Goal: Information Seeking & Learning: Learn about a topic

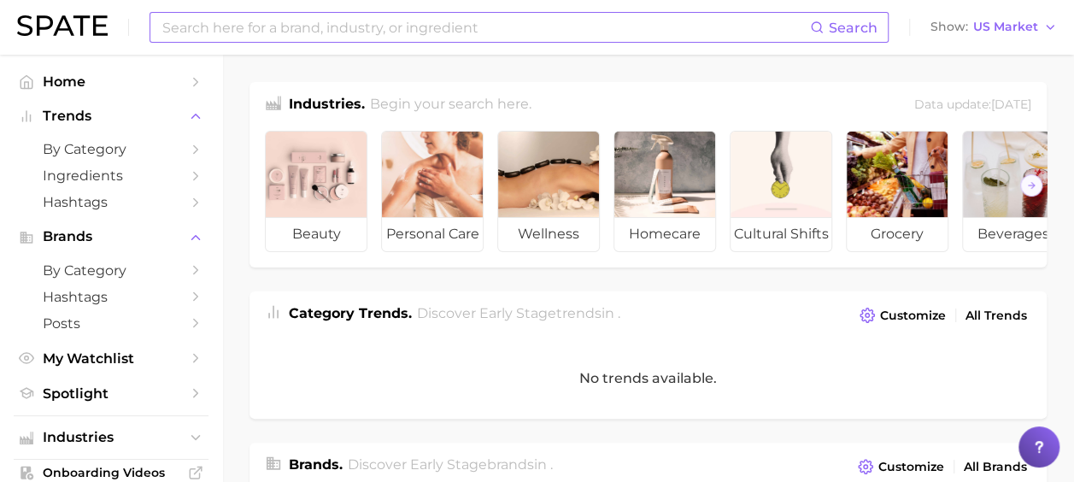
click at [422, 22] on input at bounding box center [485, 27] width 649 height 29
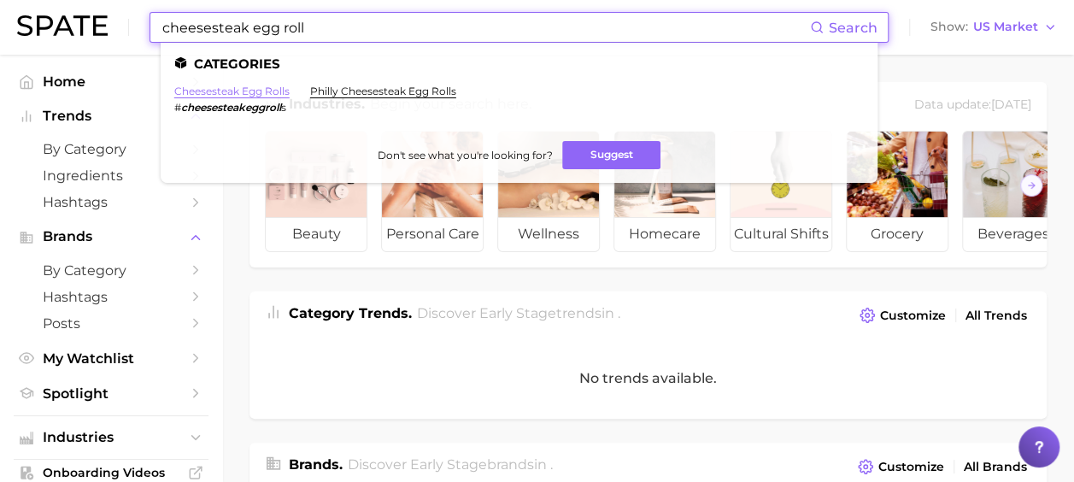
type input "cheesesteak egg roll"
click at [253, 91] on link "cheesesteak egg rolls" at bounding box center [231, 91] width 115 height 13
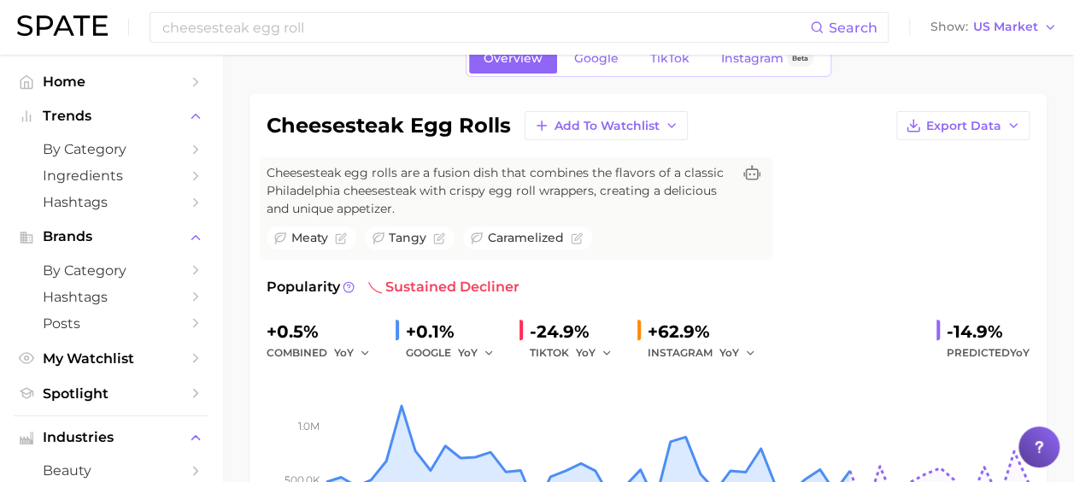
scroll to position [85, 0]
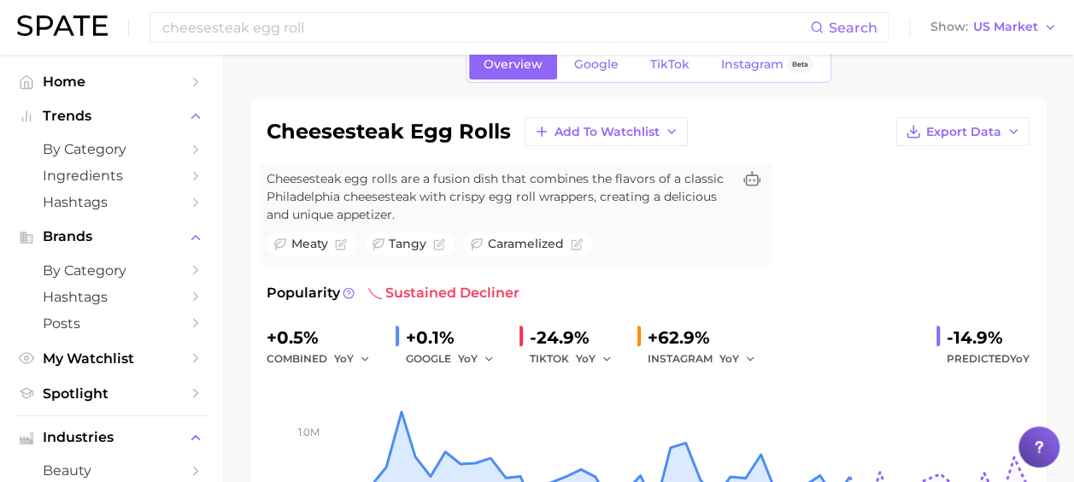
click at [595, 70] on span "Google" at bounding box center [596, 64] width 44 height 15
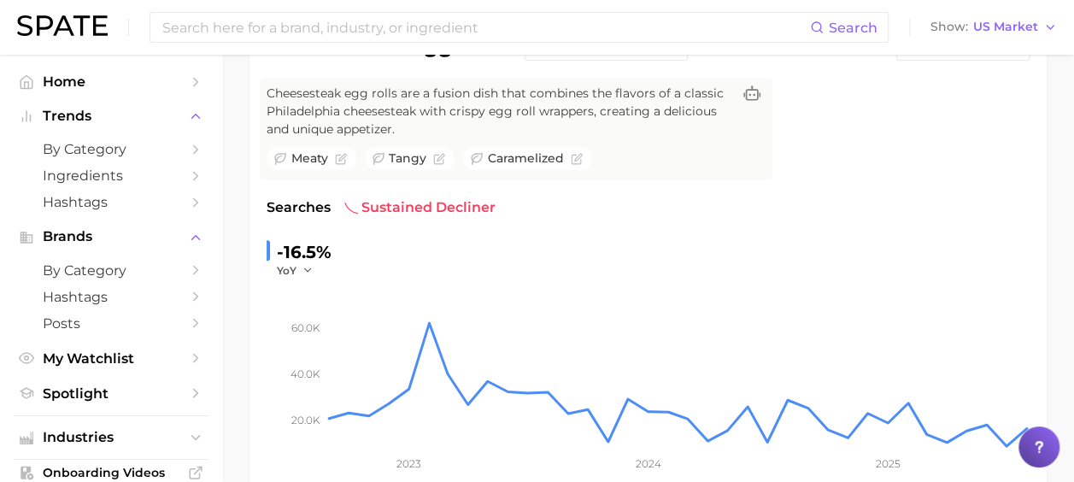
scroll to position [85, 0]
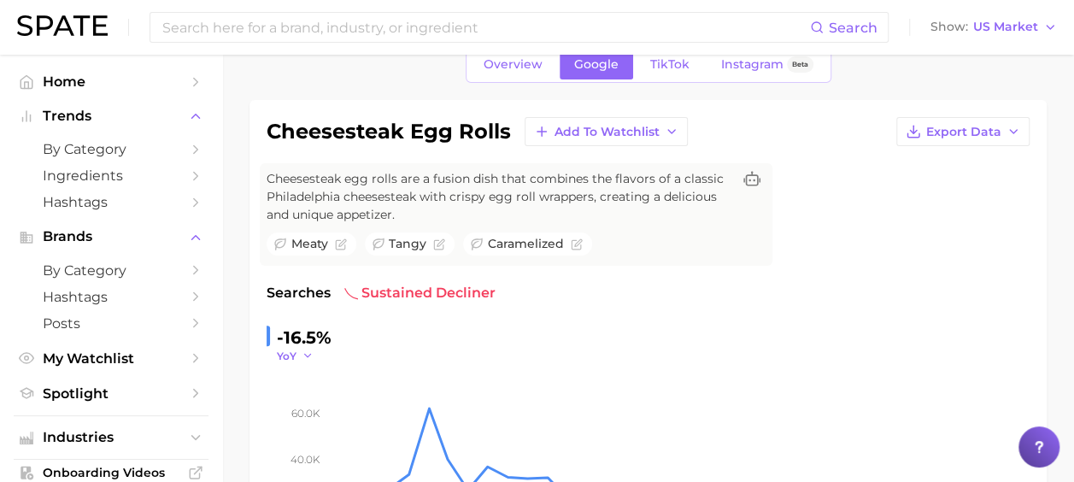
click at [307, 350] on icon "button" at bounding box center [308, 355] width 12 height 12
click at [311, 406] on span "QoQ" at bounding box center [299, 410] width 28 height 15
click at [302, 352] on button "QoQ" at bounding box center [297, 356] width 41 height 15
click at [318, 440] on button "MoM" at bounding box center [371, 441] width 188 height 31
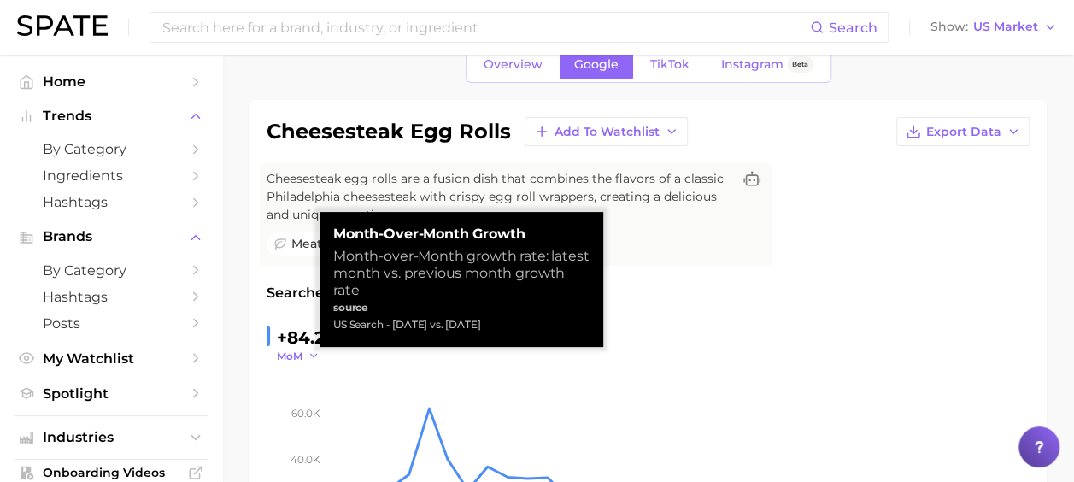
click at [305, 355] on button "MoM" at bounding box center [298, 356] width 43 height 15
click at [314, 384] on button "YoY" at bounding box center [371, 380] width 188 height 31
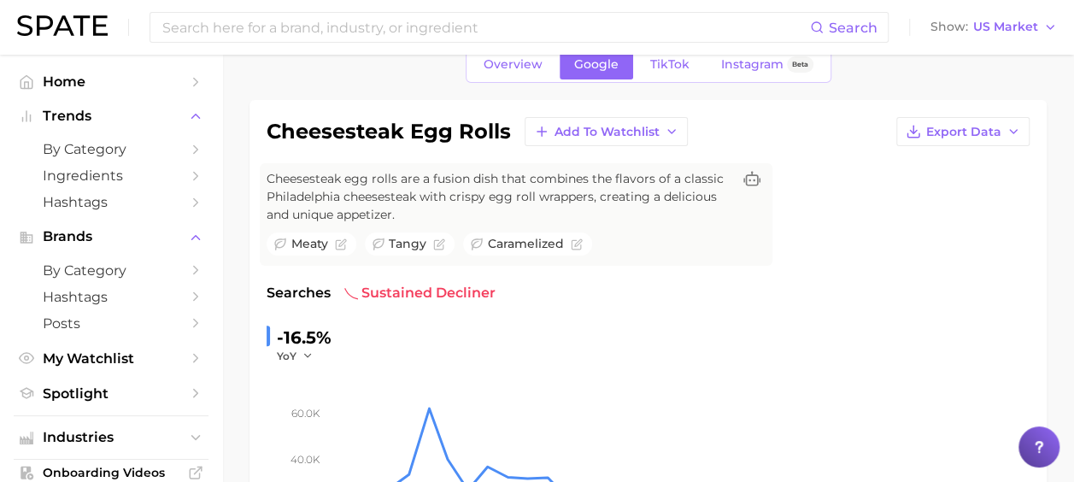
click at [672, 68] on span "TikTok" at bounding box center [669, 64] width 39 height 15
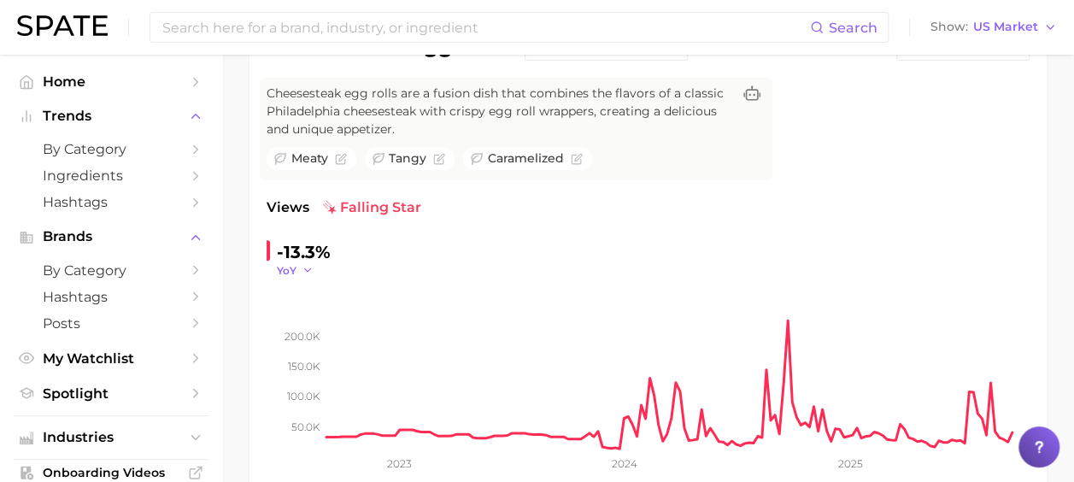
click at [304, 268] on icon "button" at bounding box center [308, 270] width 12 height 12
click at [324, 355] on button "MoM" at bounding box center [371, 356] width 188 height 31
click at [304, 266] on button "MoM" at bounding box center [298, 270] width 43 height 15
click at [323, 324] on button "QoQ" at bounding box center [371, 325] width 188 height 31
click at [302, 272] on button "QoQ" at bounding box center [297, 270] width 41 height 15
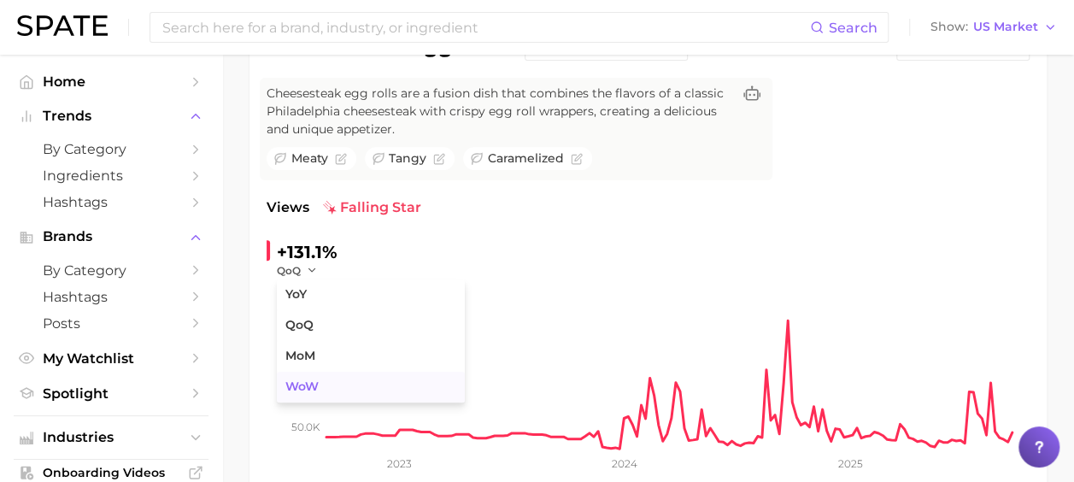
click at [326, 384] on button "WoW" at bounding box center [371, 387] width 188 height 31
click at [308, 268] on button "WoW" at bounding box center [300, 270] width 47 height 15
click at [311, 302] on button "YoY" at bounding box center [371, 294] width 188 height 31
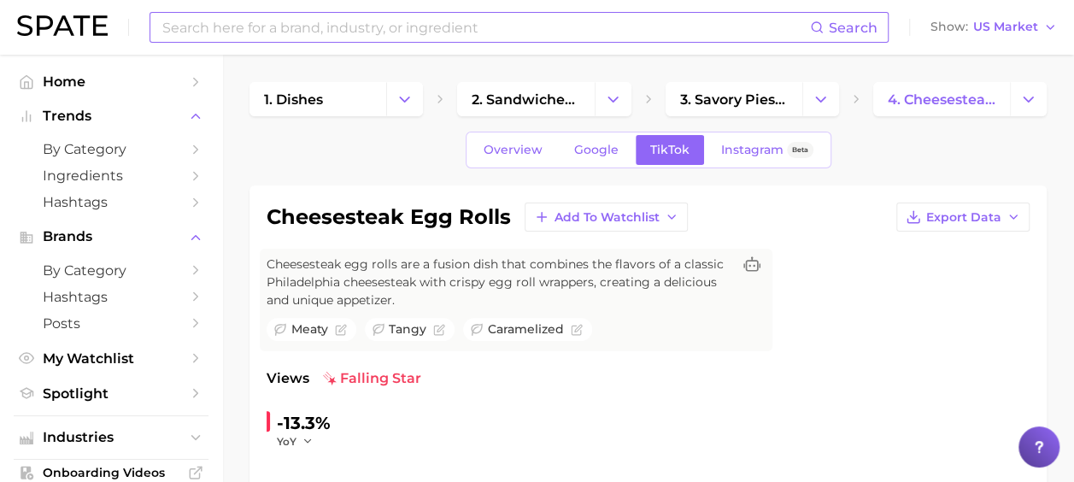
click at [357, 17] on input at bounding box center [485, 27] width 649 height 29
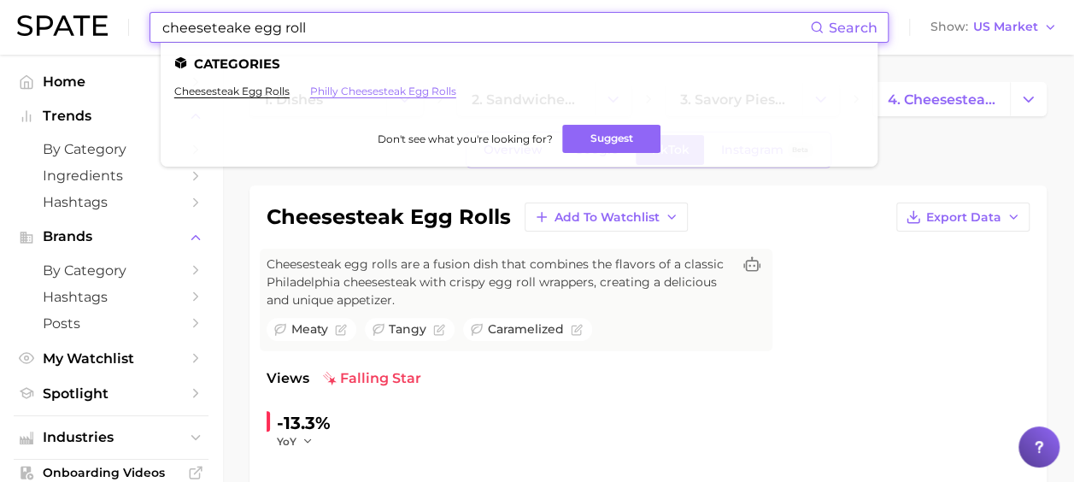
type input "cheeseteake egg roll"
click at [408, 90] on link "philly cheesesteak egg rolls" at bounding box center [383, 91] width 146 height 13
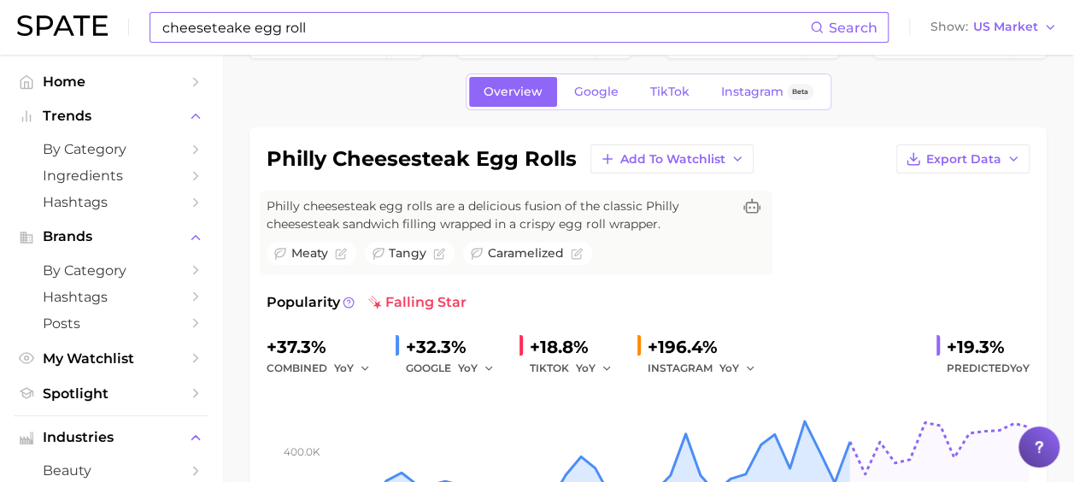
scroll to position [85, 0]
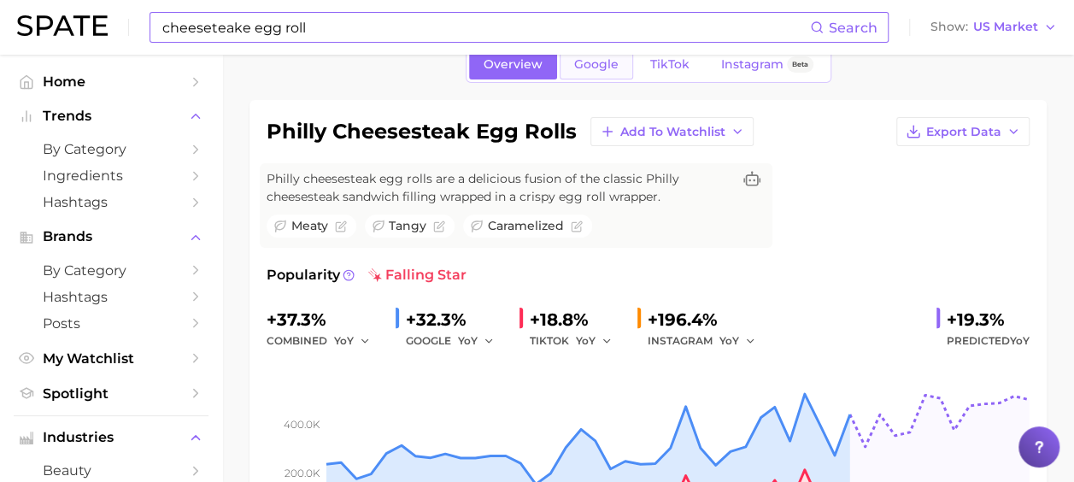
click at [582, 60] on span "Google" at bounding box center [596, 64] width 44 height 15
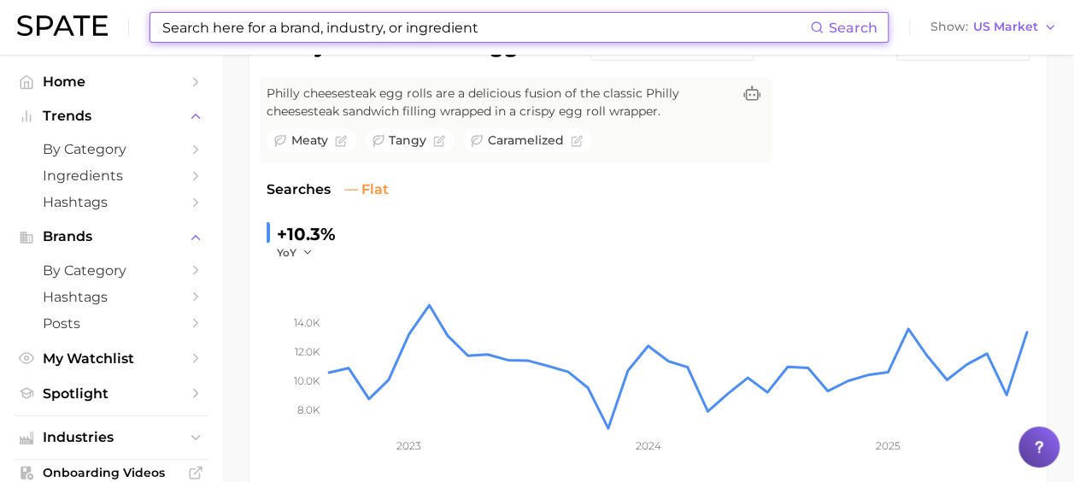
scroll to position [85, 0]
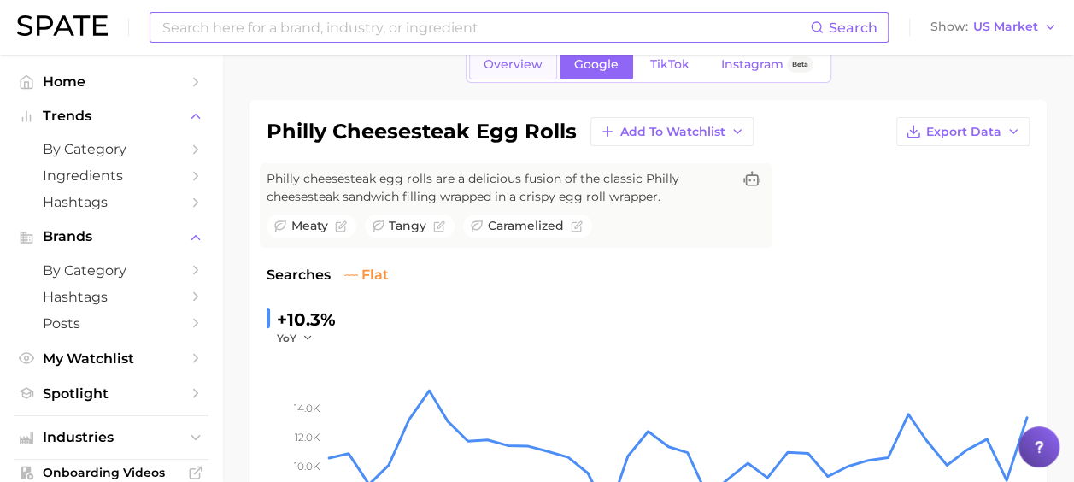
click at [533, 78] on link "Overview" at bounding box center [513, 65] width 88 height 30
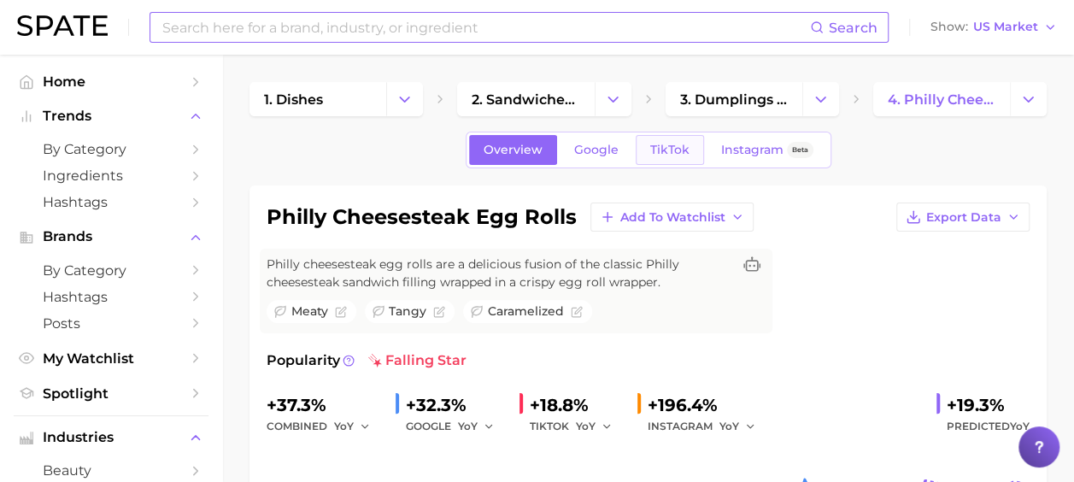
click at [678, 162] on link "TikTok" at bounding box center [670, 150] width 68 height 30
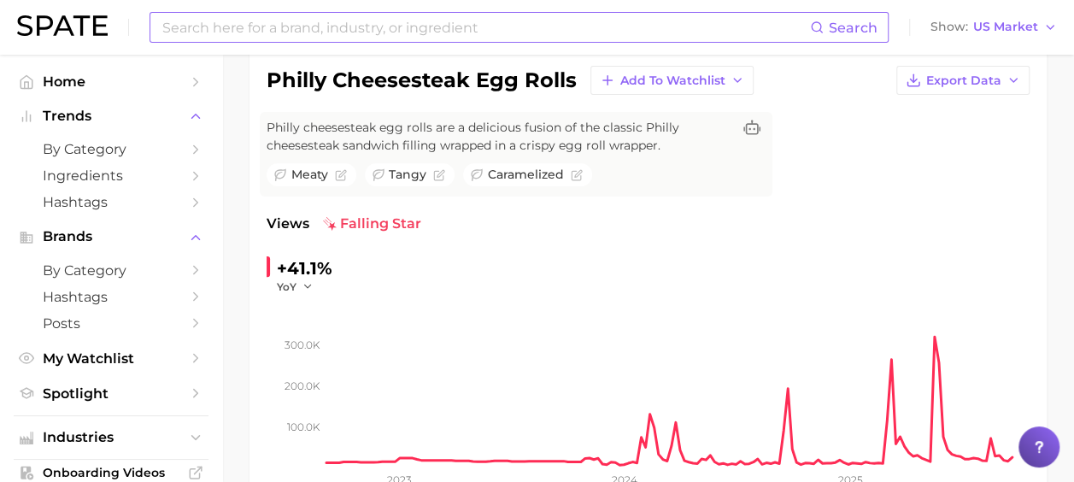
scroll to position [85, 0]
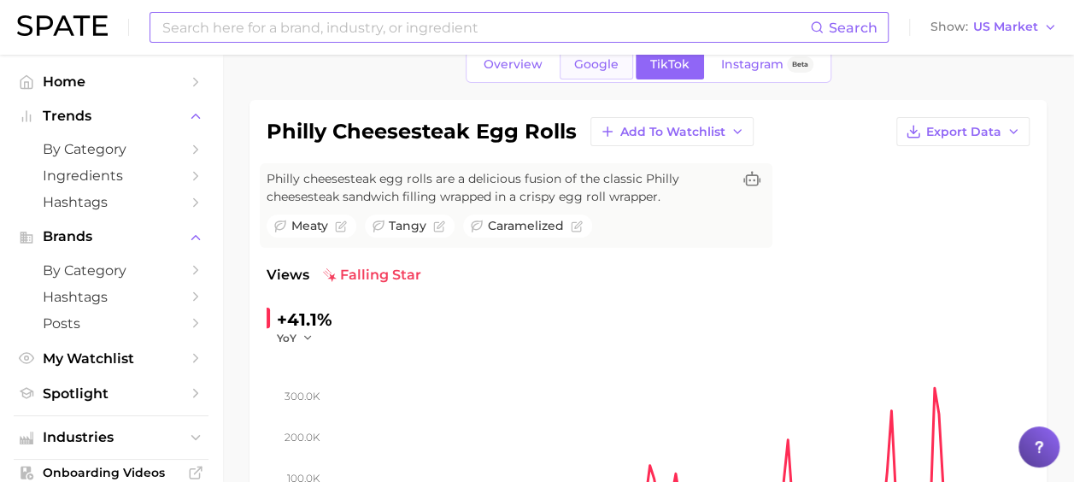
click at [610, 61] on span "Google" at bounding box center [596, 64] width 44 height 15
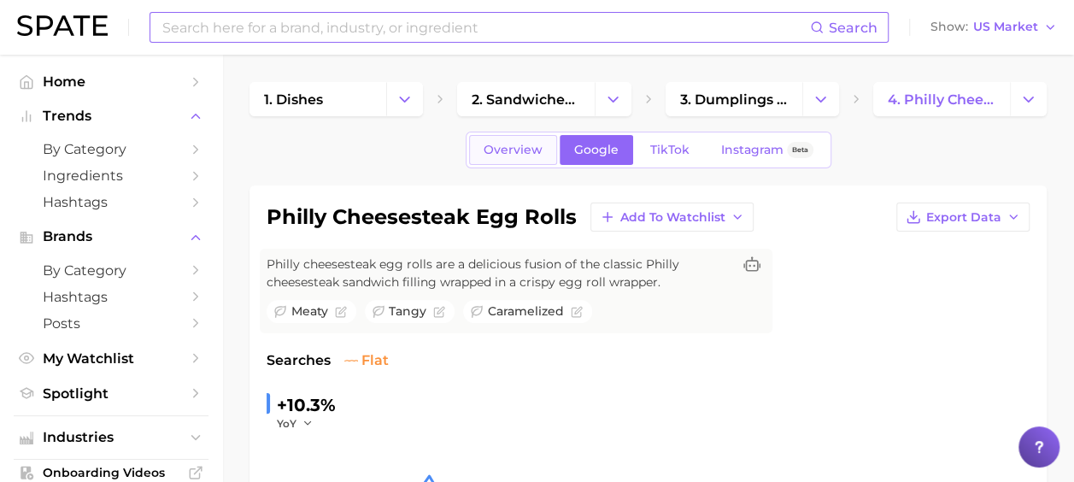
click at [516, 147] on span "Overview" at bounding box center [513, 150] width 59 height 15
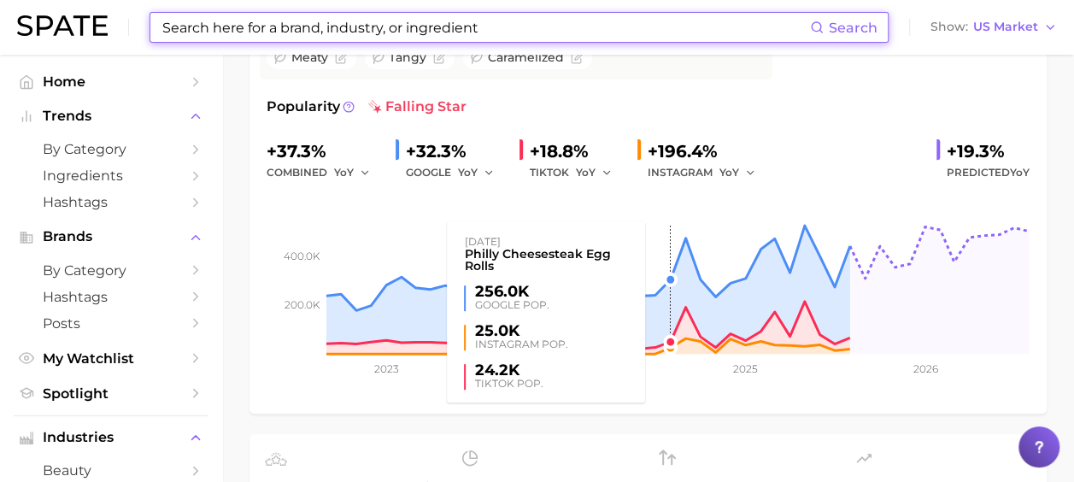
scroll to position [256, 0]
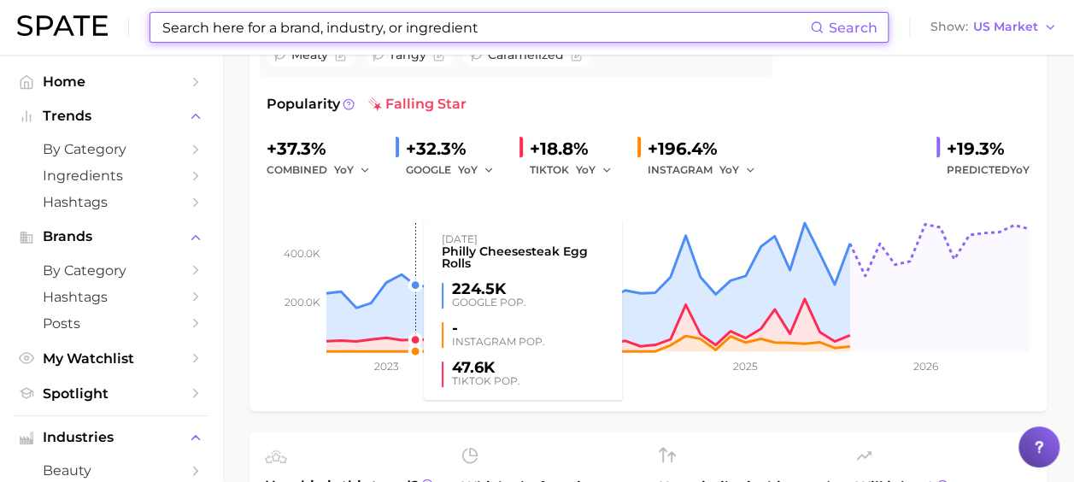
click at [407, 275] on rect at bounding box center [648, 265] width 763 height 171
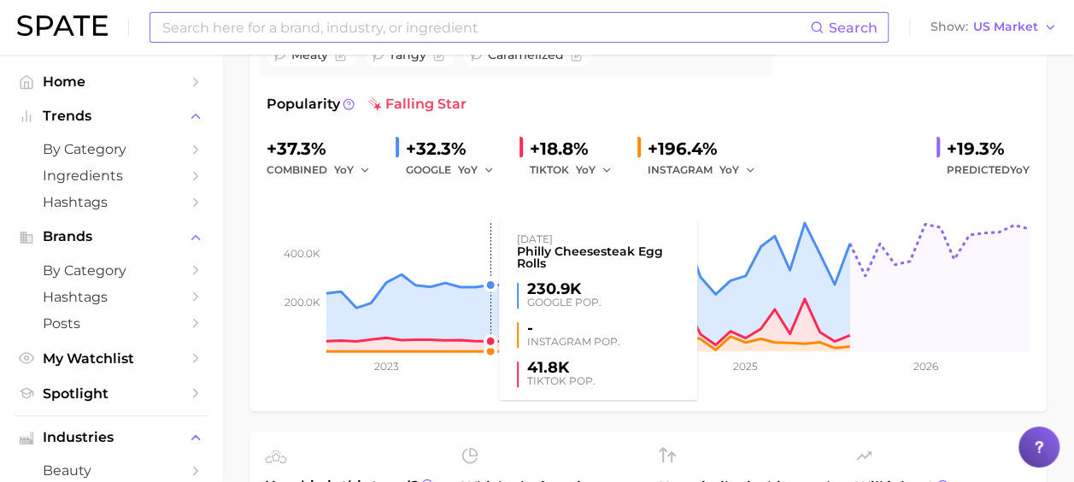
click at [479, 280] on rect at bounding box center [648, 265] width 763 height 171
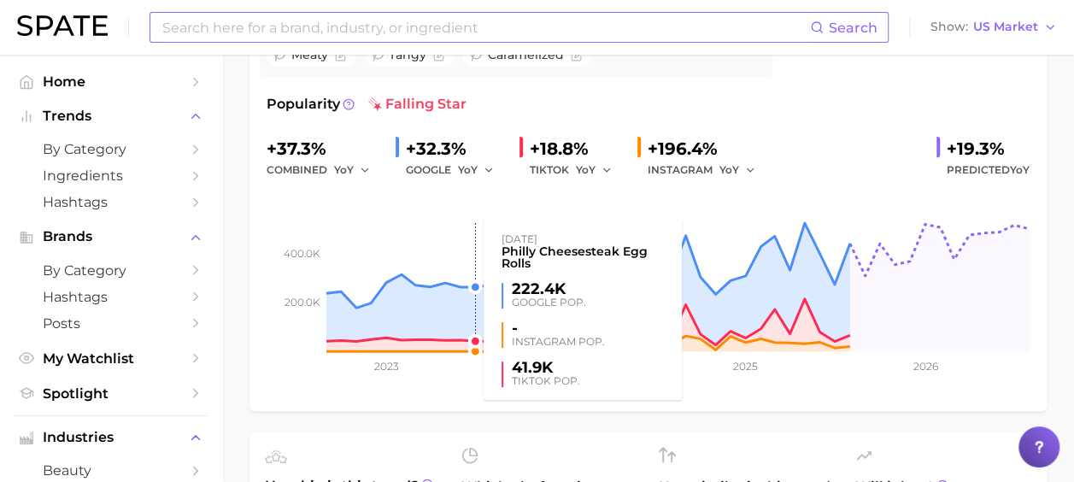
click at [467, 294] on rect at bounding box center [648, 265] width 763 height 171
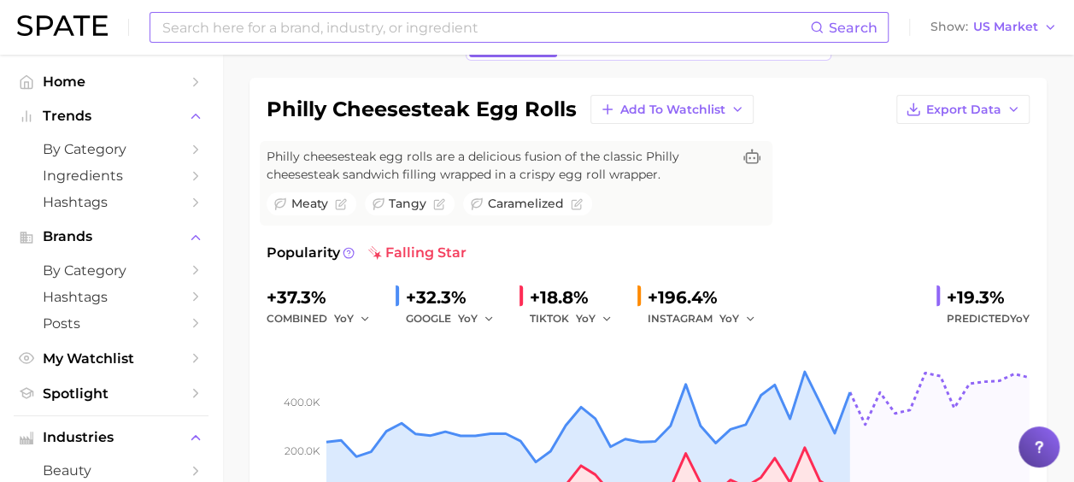
scroll to position [85, 0]
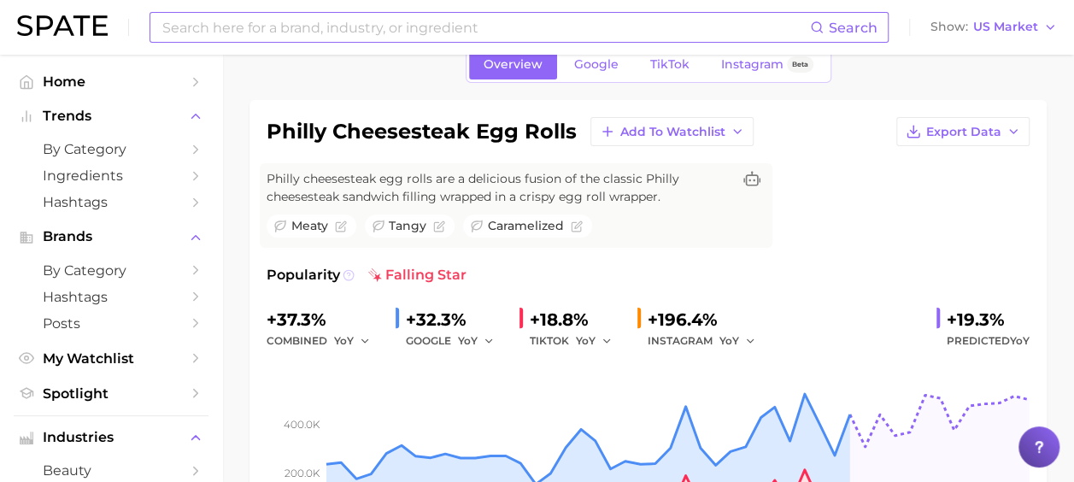
click at [350, 273] on icon at bounding box center [349, 275] width 12 height 12
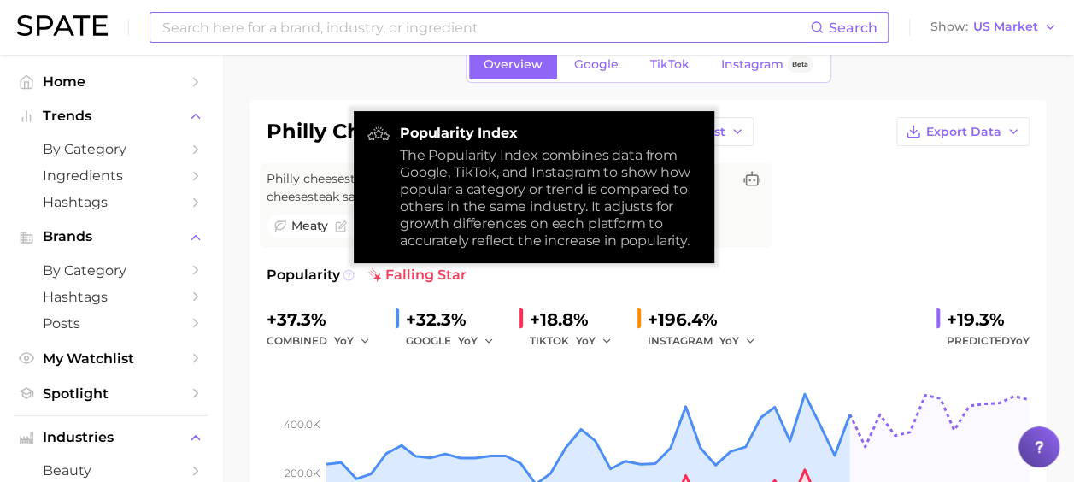
click at [350, 273] on icon at bounding box center [349, 275] width 12 height 12
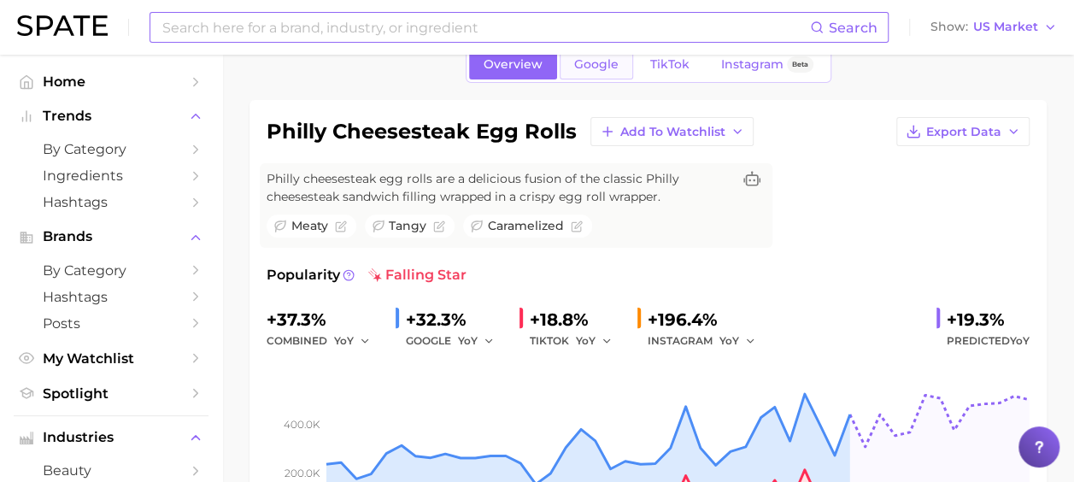
click at [606, 60] on span "Google" at bounding box center [596, 64] width 44 height 15
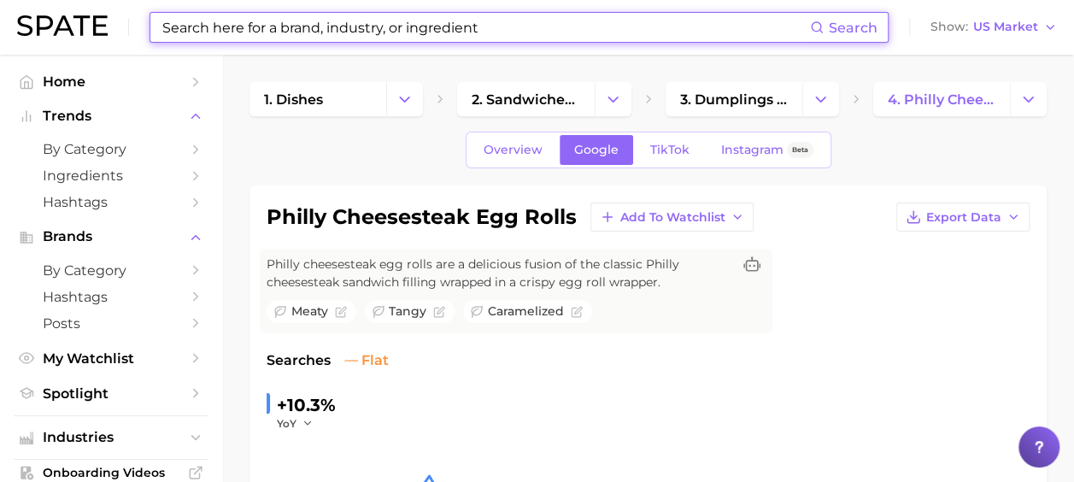
click at [310, 26] on input at bounding box center [485, 27] width 649 height 29
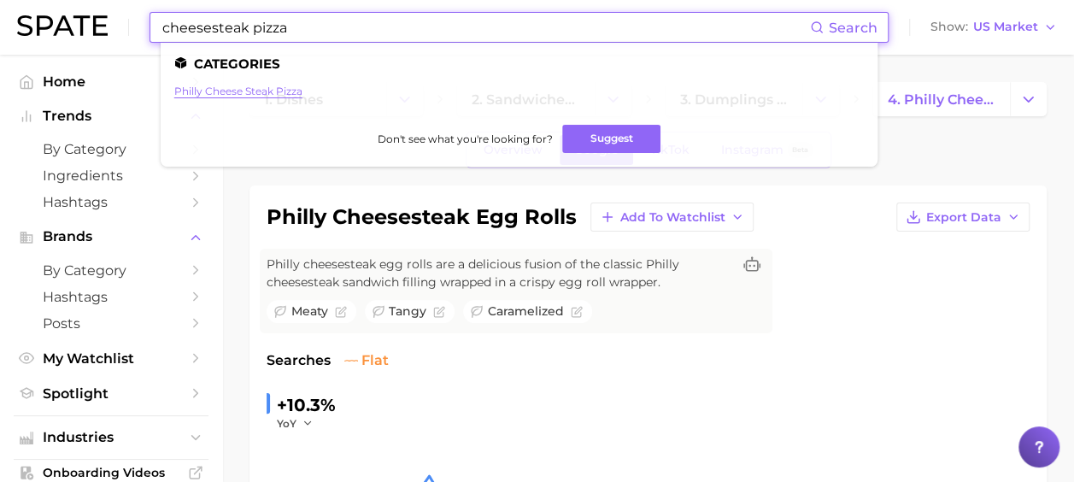
type input "cheesesteak pizza"
click at [273, 90] on link "philly cheese steak pizza" at bounding box center [238, 91] width 128 height 13
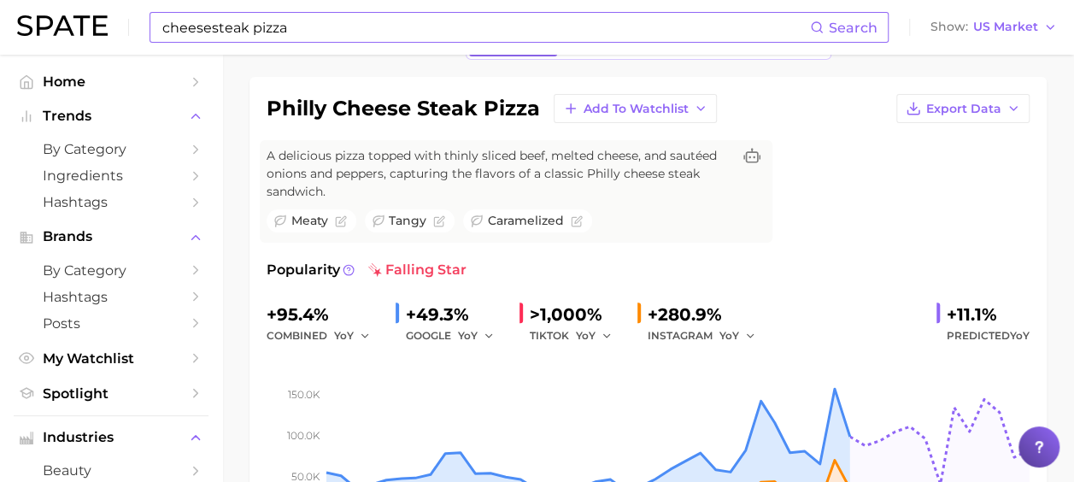
scroll to position [85, 0]
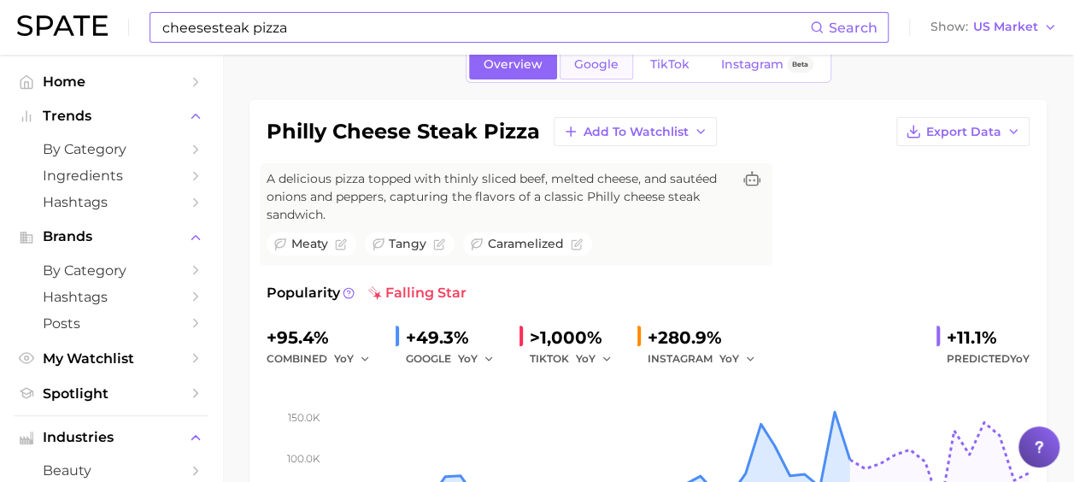
click at [608, 66] on span "Google" at bounding box center [596, 64] width 44 height 15
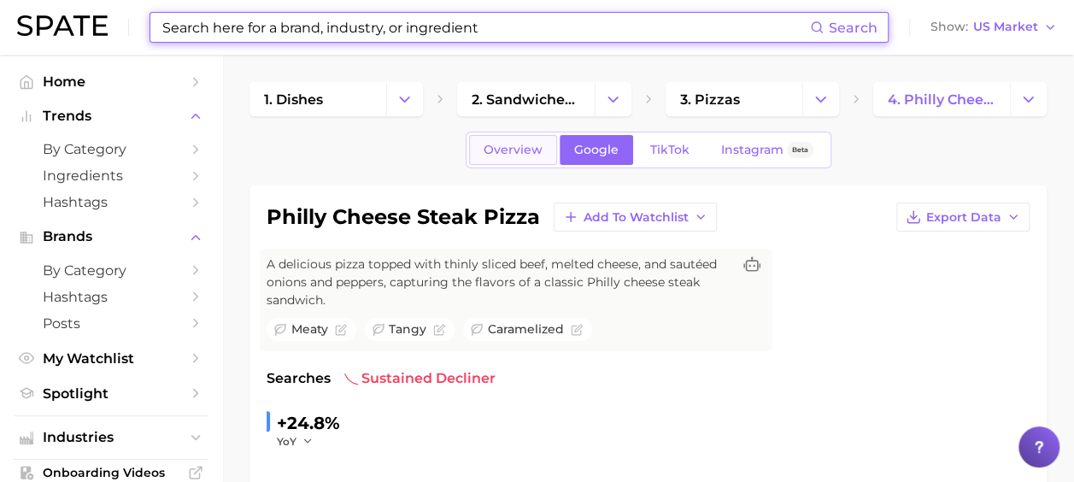
click at [525, 154] on span "Overview" at bounding box center [513, 150] width 59 height 15
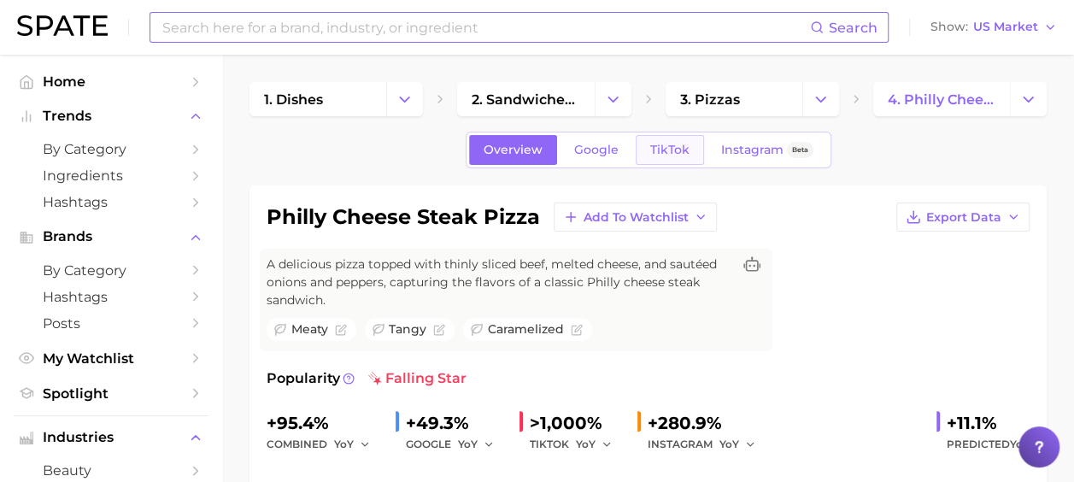
click at [659, 143] on span "TikTok" at bounding box center [669, 150] width 39 height 15
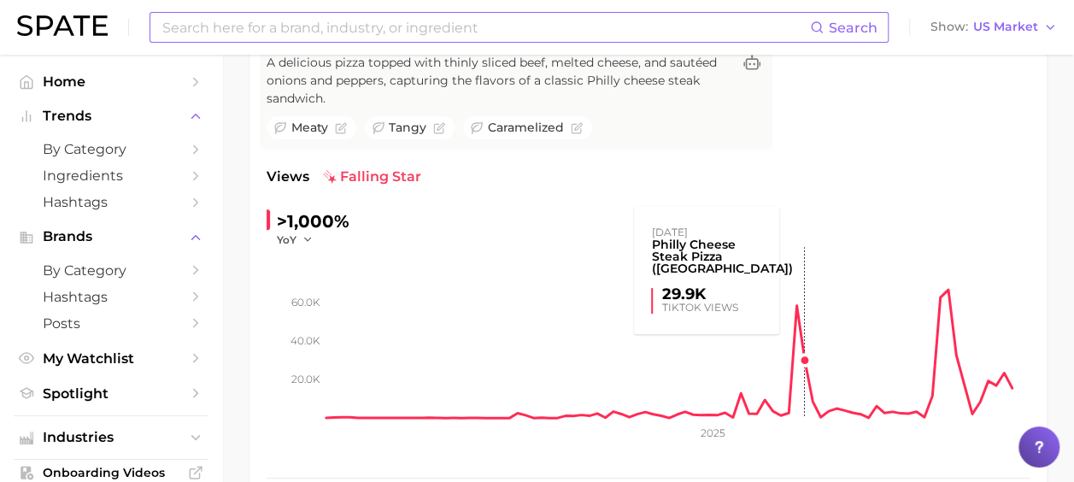
scroll to position [85, 0]
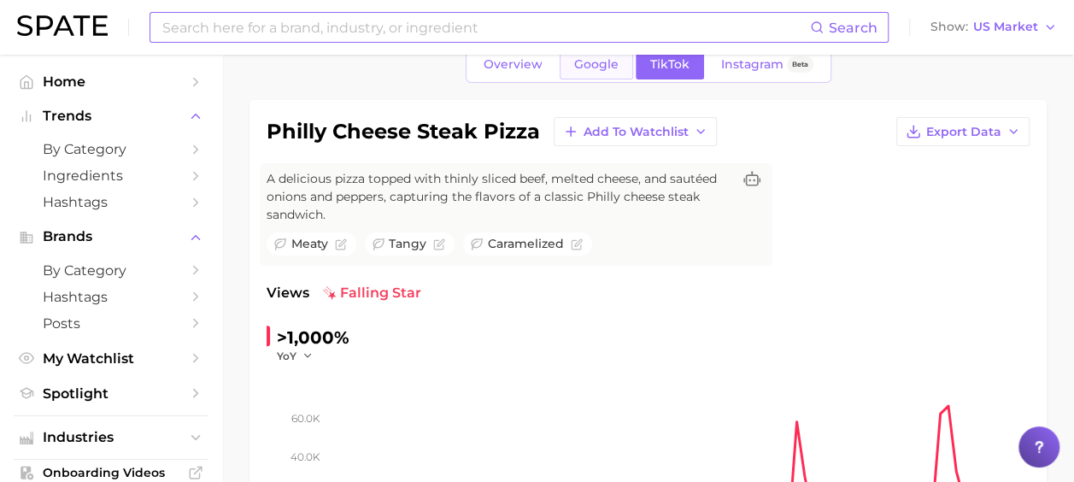
click at [592, 66] on span "Google" at bounding box center [596, 64] width 44 height 15
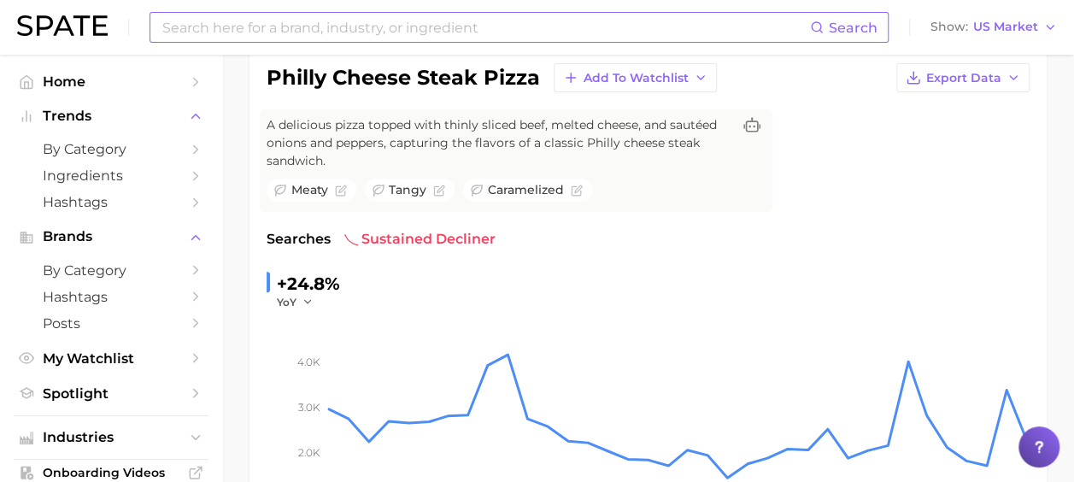
scroll to position [85, 0]
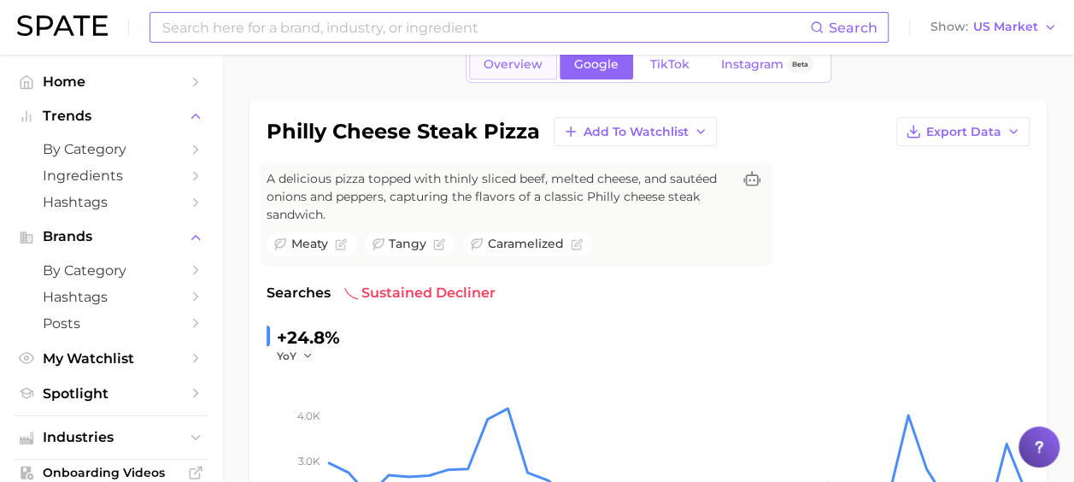
click at [526, 75] on link "Overview" at bounding box center [513, 65] width 88 height 30
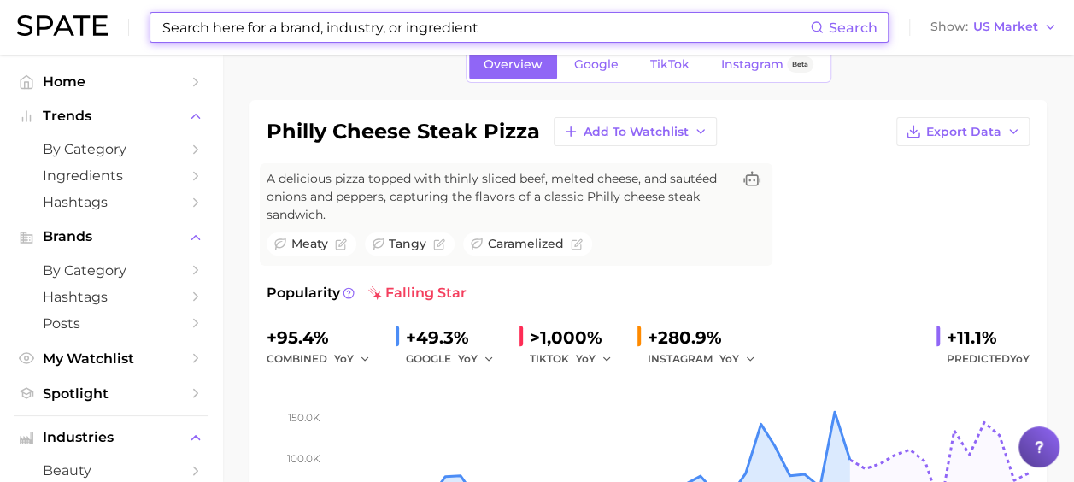
scroll to position [171, 0]
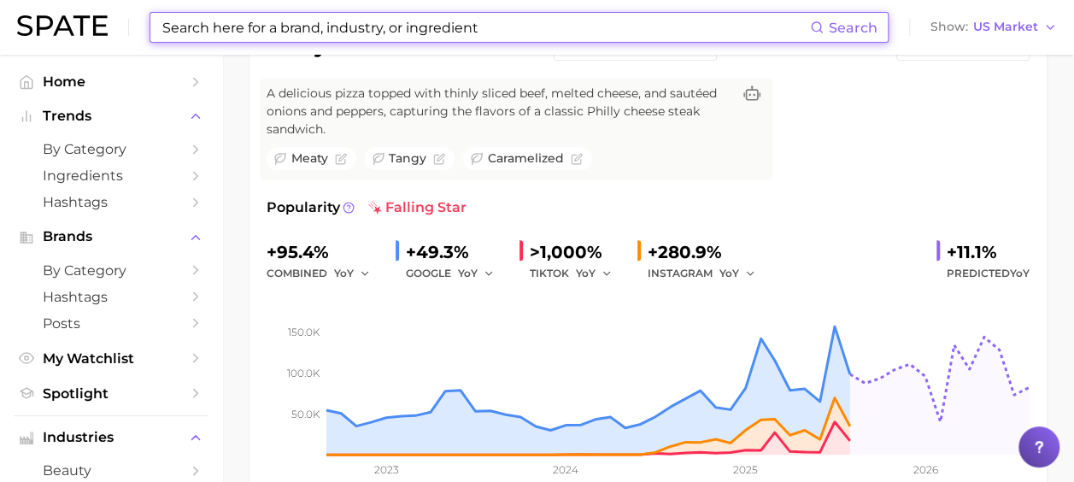
click at [331, 30] on input at bounding box center [485, 27] width 649 height 29
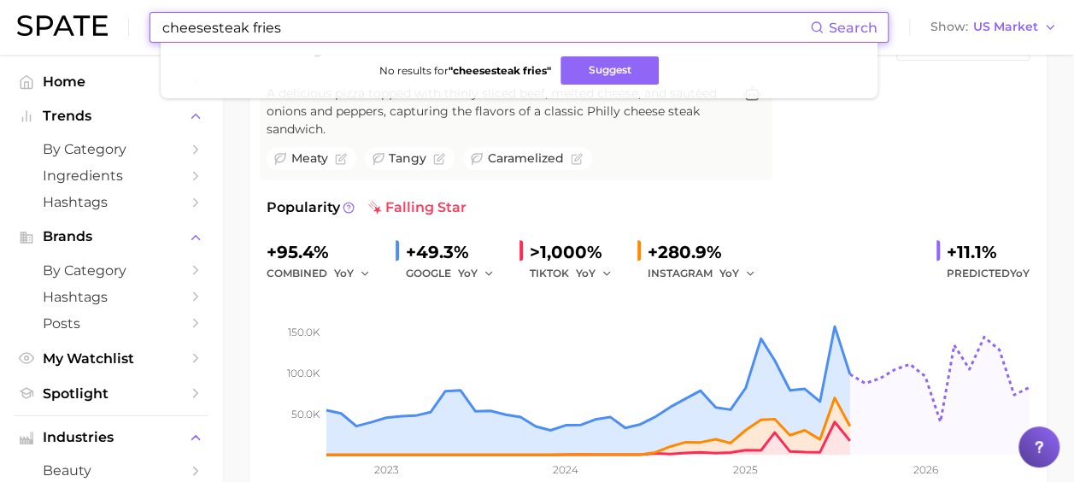
drag, startPoint x: 331, startPoint y: 30, endPoint x: 122, endPoint y: 43, distance: 209.7
click at [122, 43] on div "cheesesteak fries Search No results for " cheesesteak fries " Suggest Show US M…" at bounding box center [537, 27] width 1040 height 55
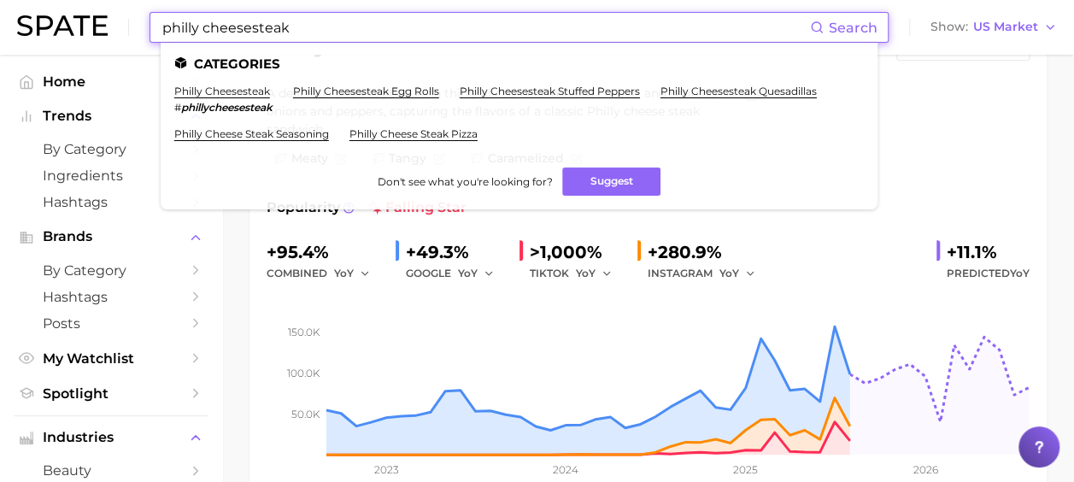
drag, startPoint x: 302, startPoint y: 27, endPoint x: 138, endPoint y: 37, distance: 163.5
click at [138, 37] on div "philly cheesesteak Search Categories philly cheesesteak # phillycheesesteak phi…" at bounding box center [537, 27] width 1040 height 55
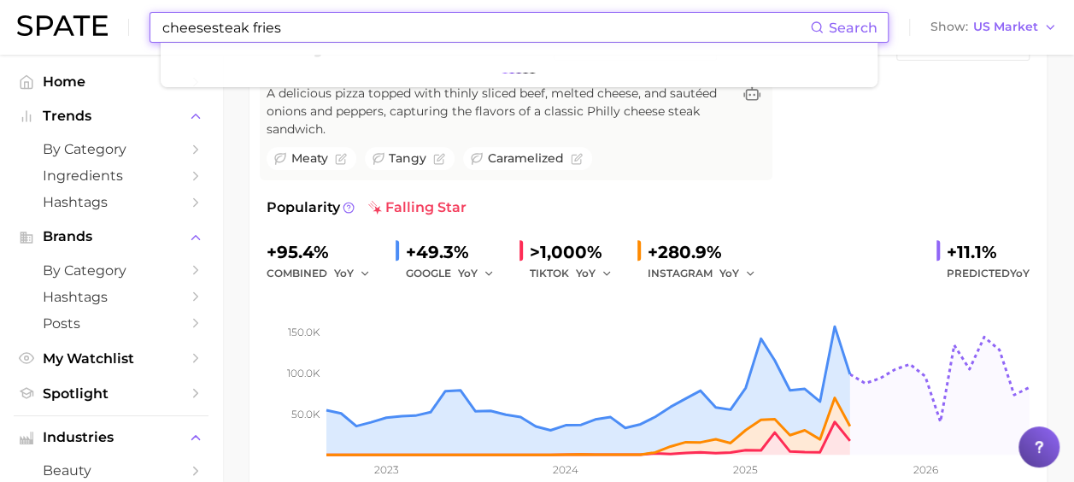
type input "cheesesteak fries"
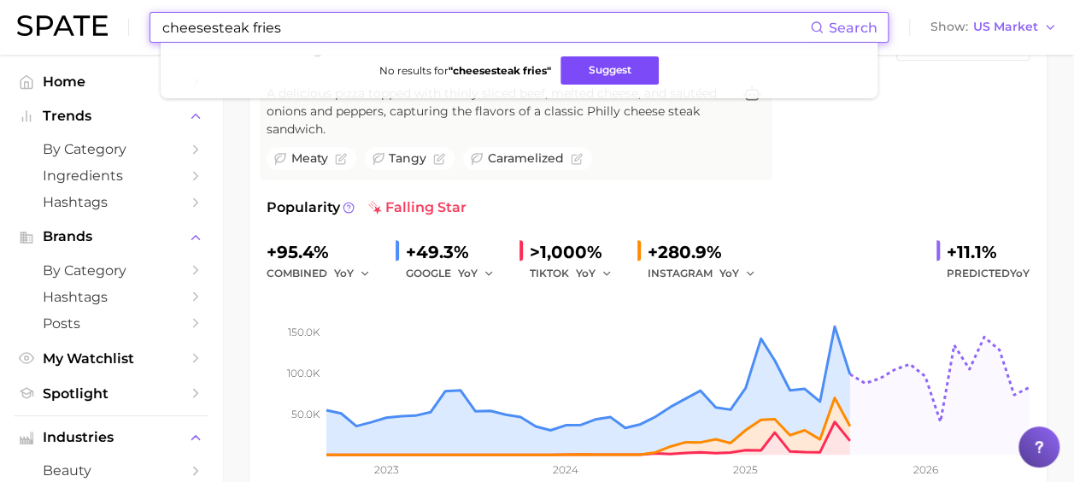
click at [651, 67] on button "Suggest" at bounding box center [609, 70] width 98 height 28
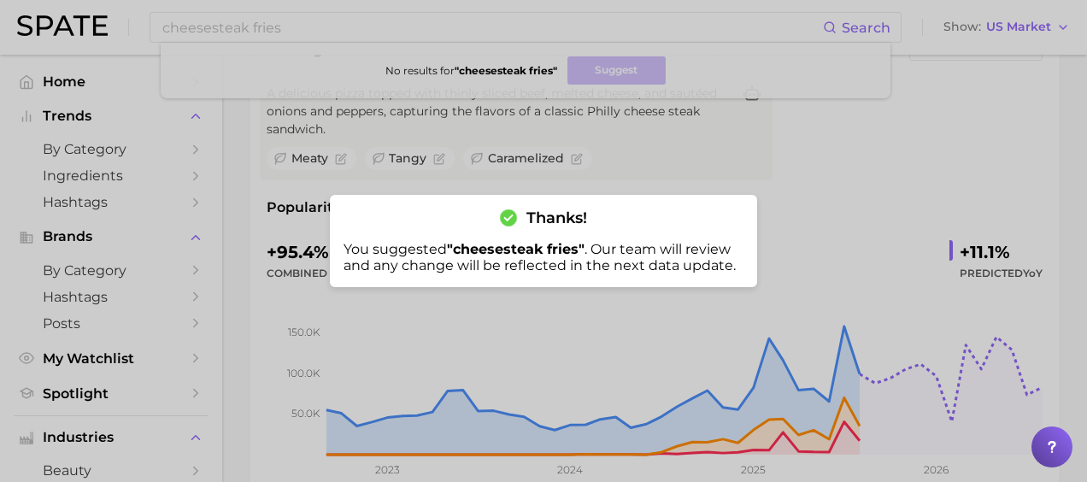
click at [813, 128] on div at bounding box center [543, 241] width 1087 height 482
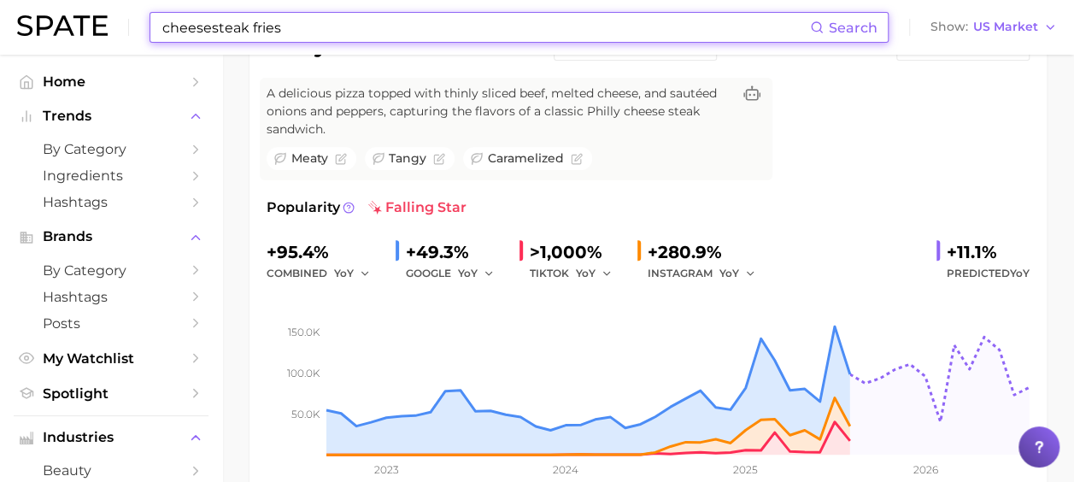
click at [319, 30] on input "cheesesteak fries" at bounding box center [485, 27] width 649 height 29
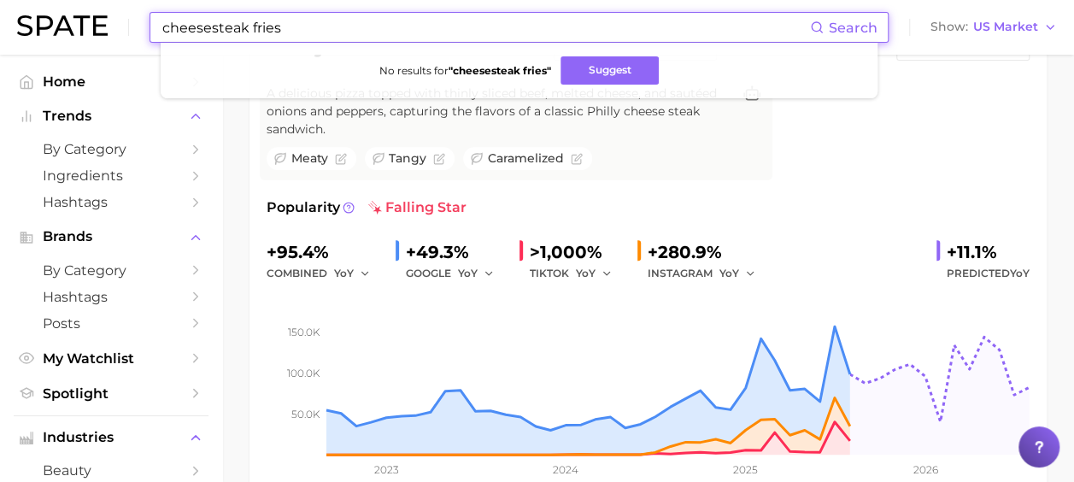
drag, startPoint x: 319, startPoint y: 30, endPoint x: 154, endPoint y: 46, distance: 165.7
click at [155, 46] on div "cheesesteak fries Search No results for " cheesesteak fries " Suggest Show US M…" at bounding box center [537, 27] width 1040 height 55
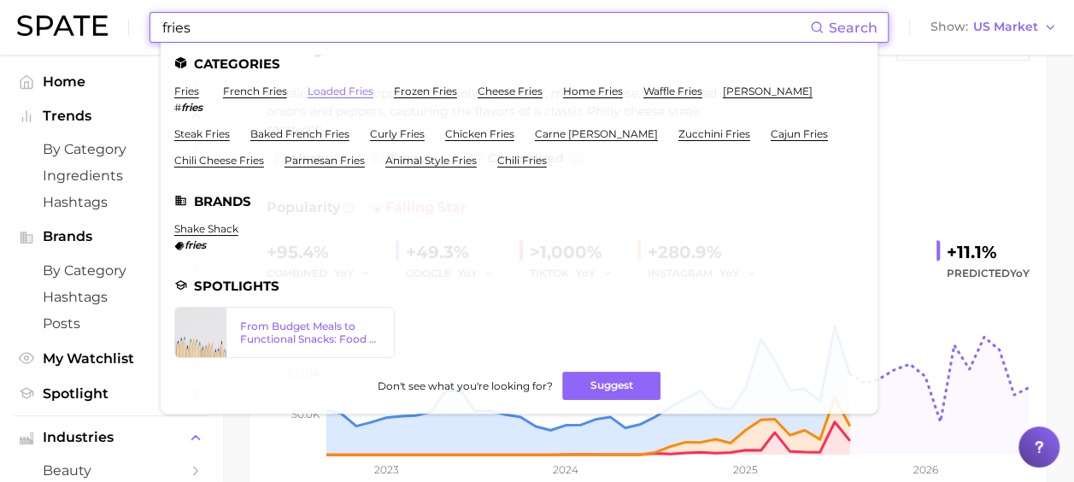
type input "fries"
click at [359, 90] on link "loaded fries" at bounding box center [341, 91] width 66 height 13
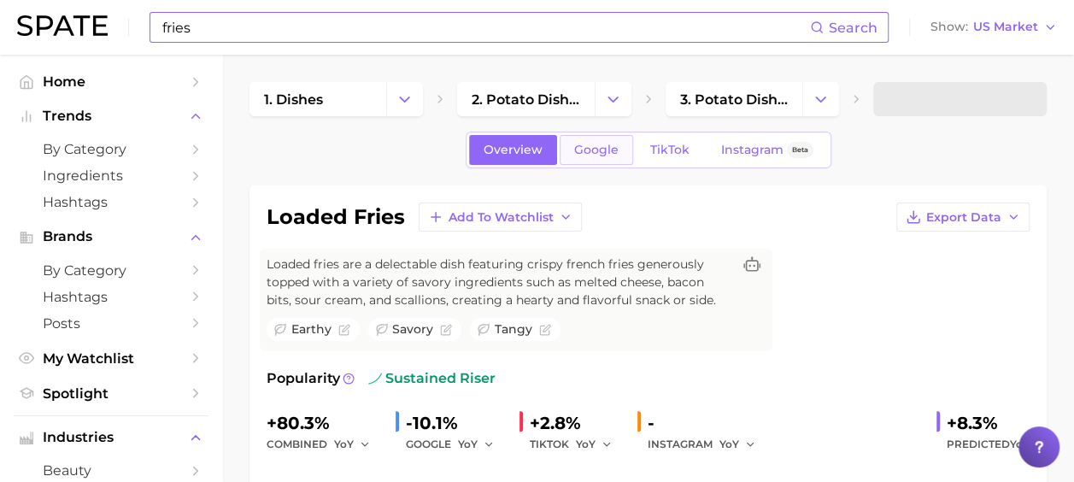
click at [586, 156] on link "Google" at bounding box center [596, 150] width 73 height 30
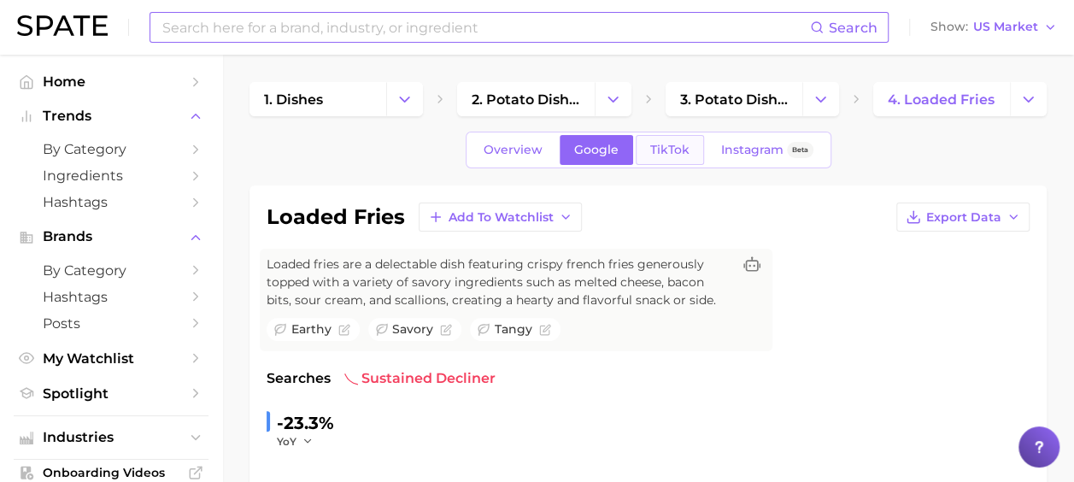
click at [670, 152] on span "TikTok" at bounding box center [669, 150] width 39 height 15
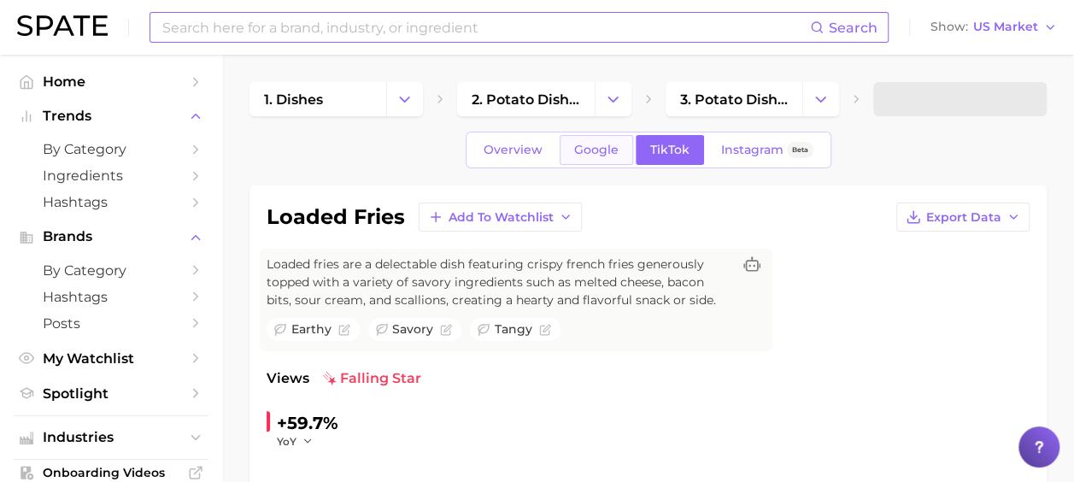
click at [578, 145] on span "Google" at bounding box center [596, 150] width 44 height 15
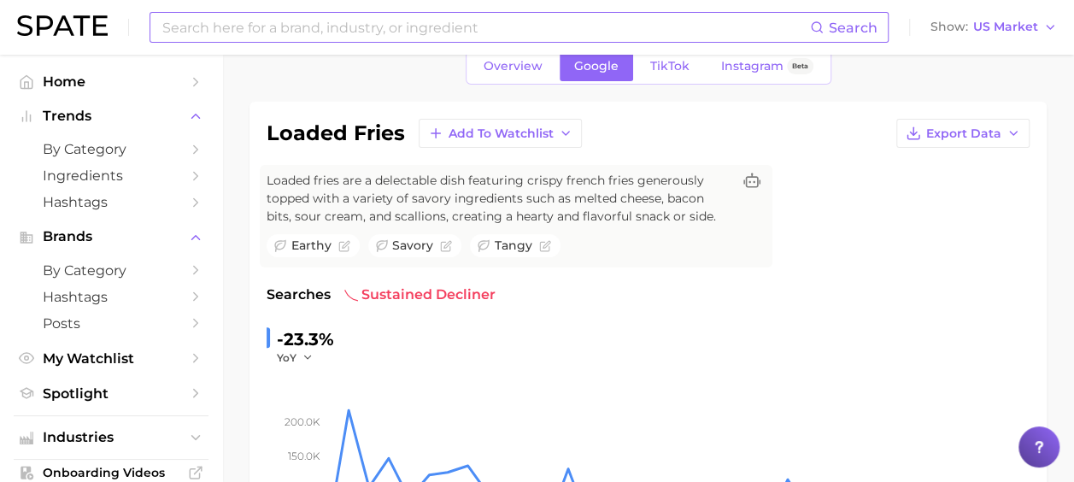
scroll to position [85, 0]
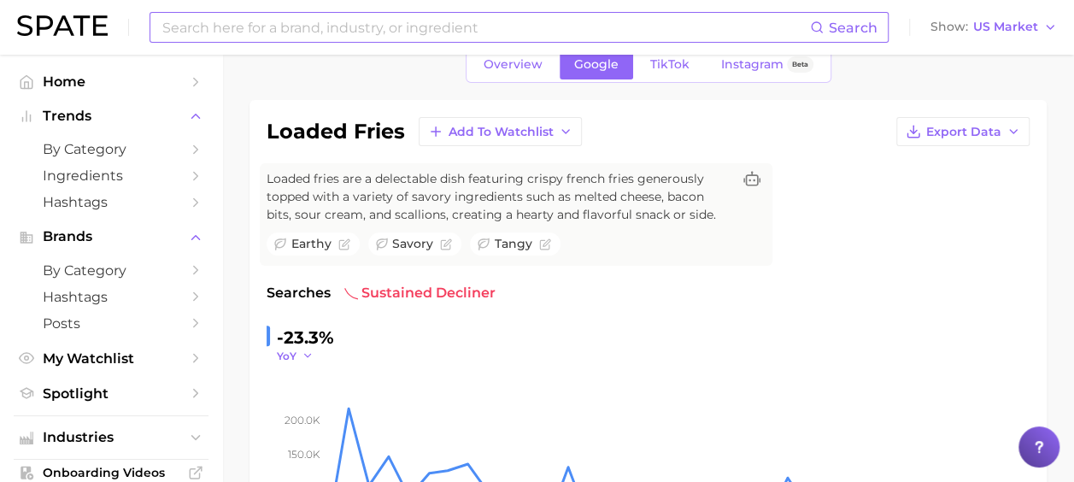
click at [282, 360] on span "YoY" at bounding box center [287, 356] width 20 height 15
click at [311, 404] on span "QoQ" at bounding box center [299, 410] width 28 height 15
click at [306, 353] on icon "button" at bounding box center [312, 355] width 12 height 12
click at [317, 434] on button "MoM" at bounding box center [371, 441] width 188 height 31
click at [302, 359] on button "MoM" at bounding box center [298, 356] width 43 height 15
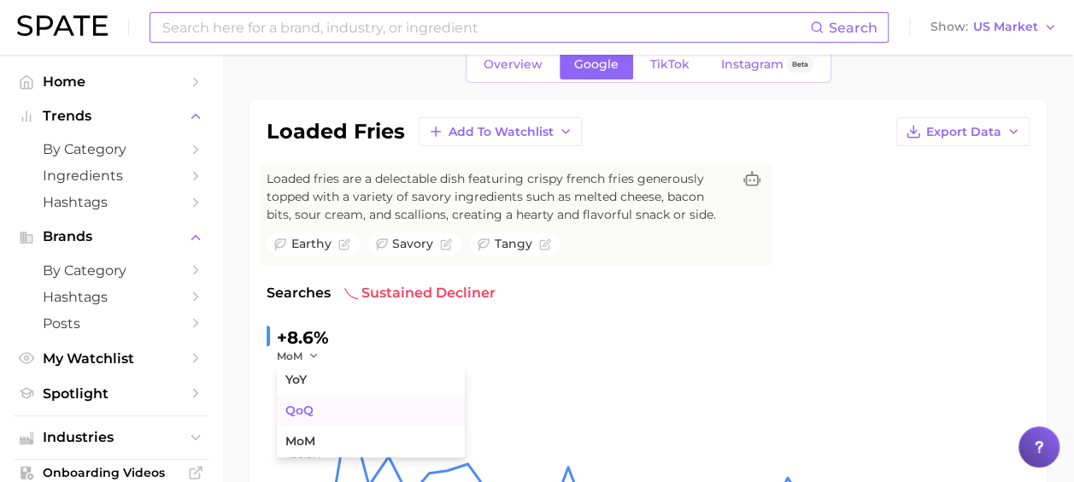
click at [317, 417] on button "QoQ" at bounding box center [371, 411] width 188 height 31
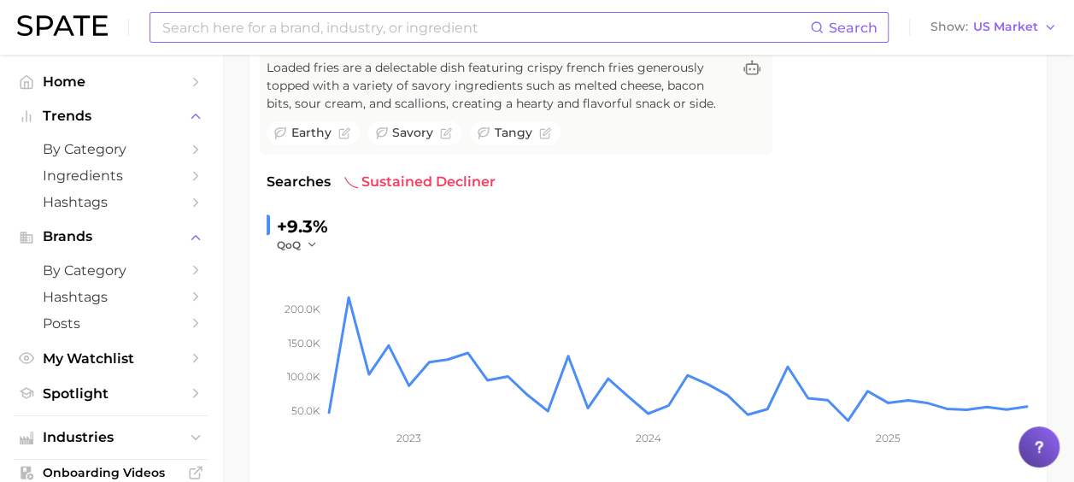
scroll to position [0, 0]
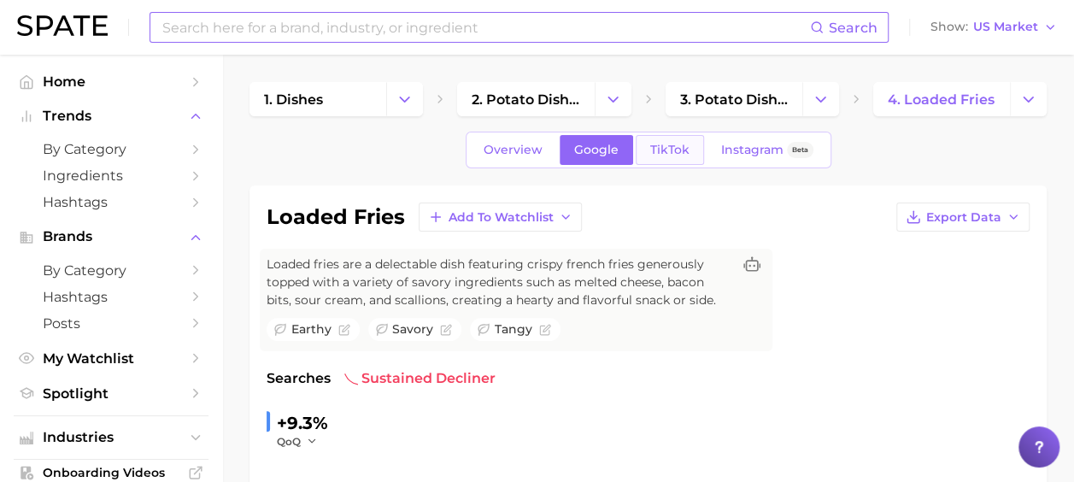
click at [665, 156] on link "TikTok" at bounding box center [670, 150] width 68 height 30
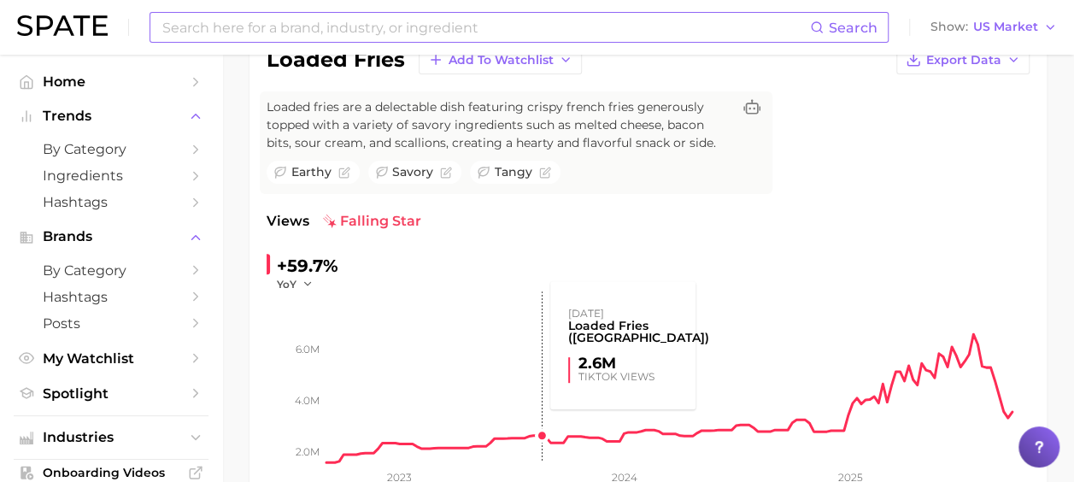
scroll to position [85, 0]
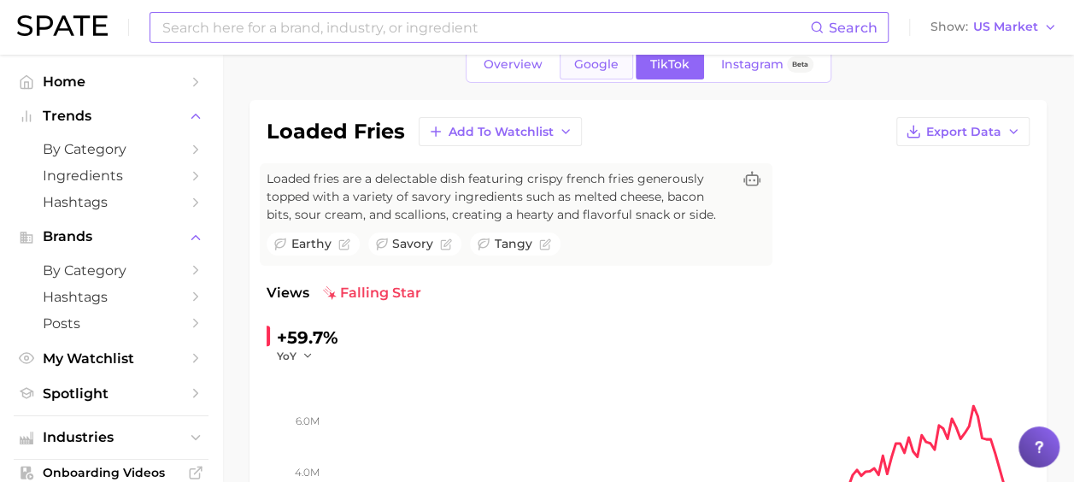
click at [601, 70] on span "Google" at bounding box center [596, 64] width 44 height 15
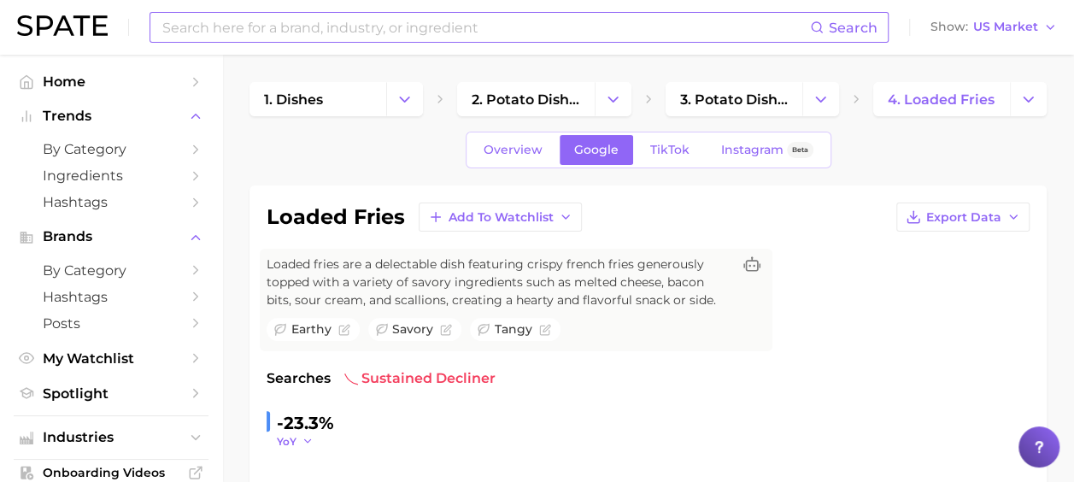
click at [304, 440] on polyline "button" at bounding box center [307, 441] width 6 height 3
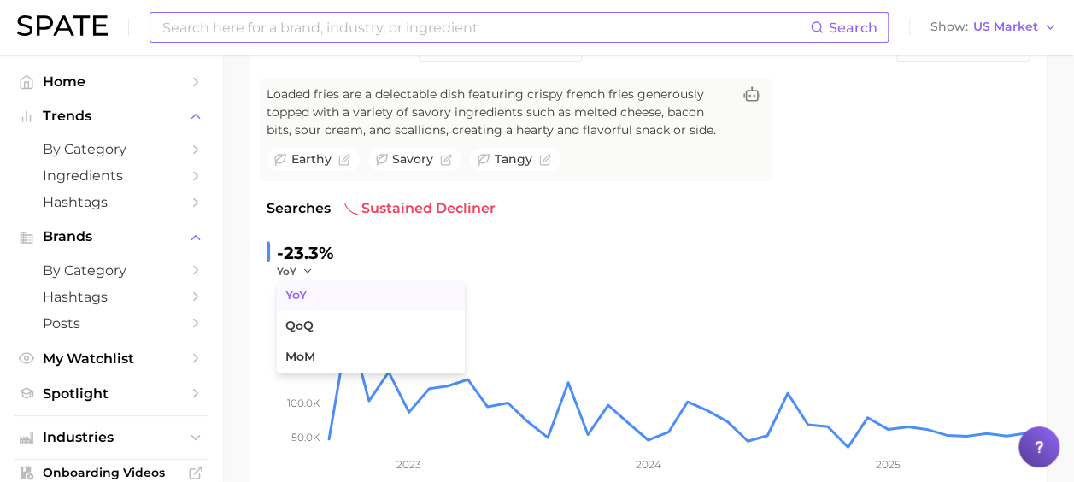
scroll to position [171, 0]
click at [342, 330] on button "QoQ" at bounding box center [371, 325] width 188 height 31
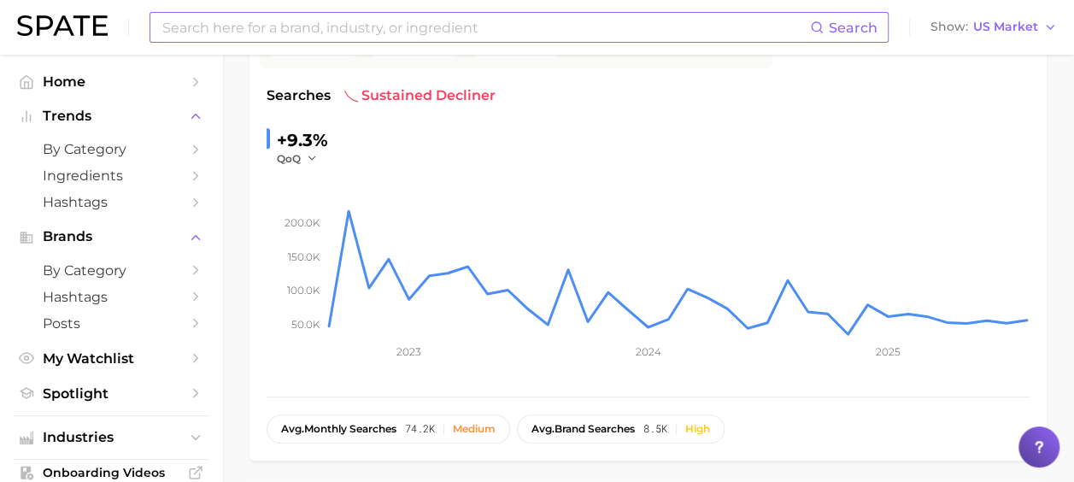
scroll to position [256, 0]
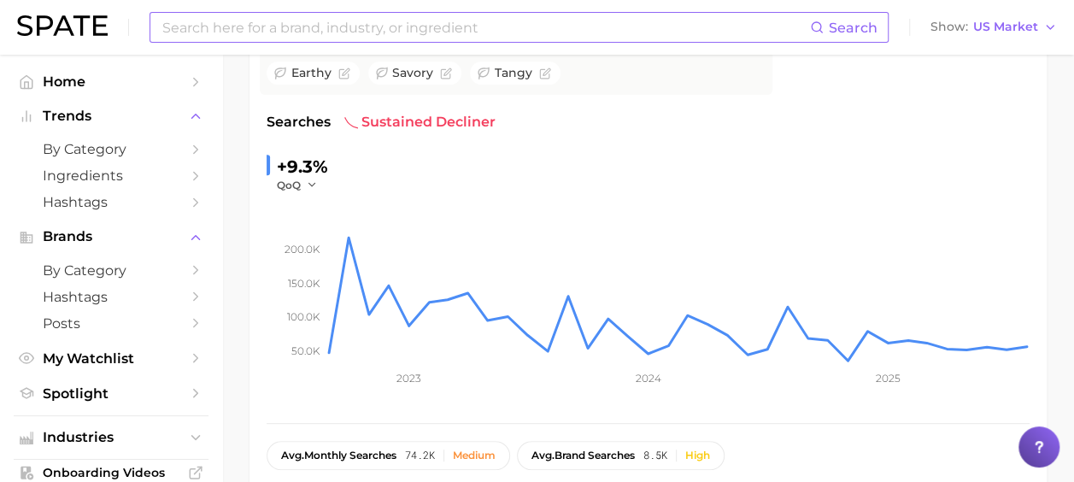
click at [262, 16] on input at bounding box center [485, 27] width 649 height 29
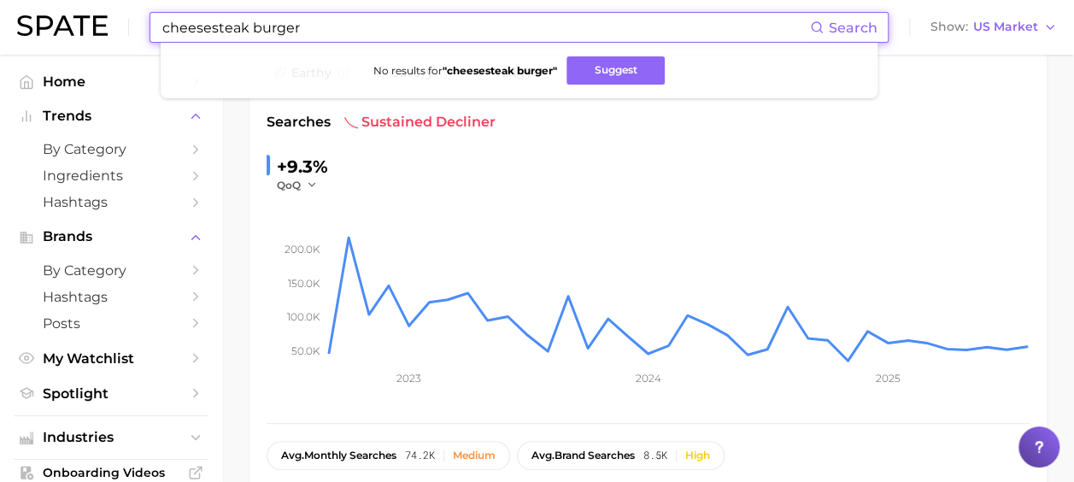
drag, startPoint x: 311, startPoint y: 22, endPoint x: 243, endPoint y: 41, distance: 70.9
click at [243, 41] on input "cheesesteak burger" at bounding box center [485, 27] width 649 height 29
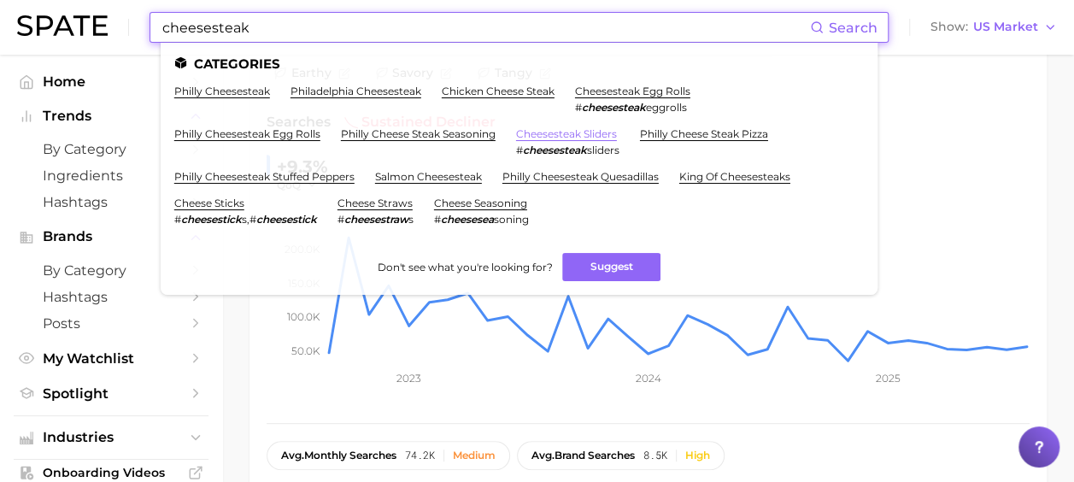
type input "cheesesteak"
click at [550, 138] on link "cheesesteak sliders" at bounding box center [566, 133] width 101 height 13
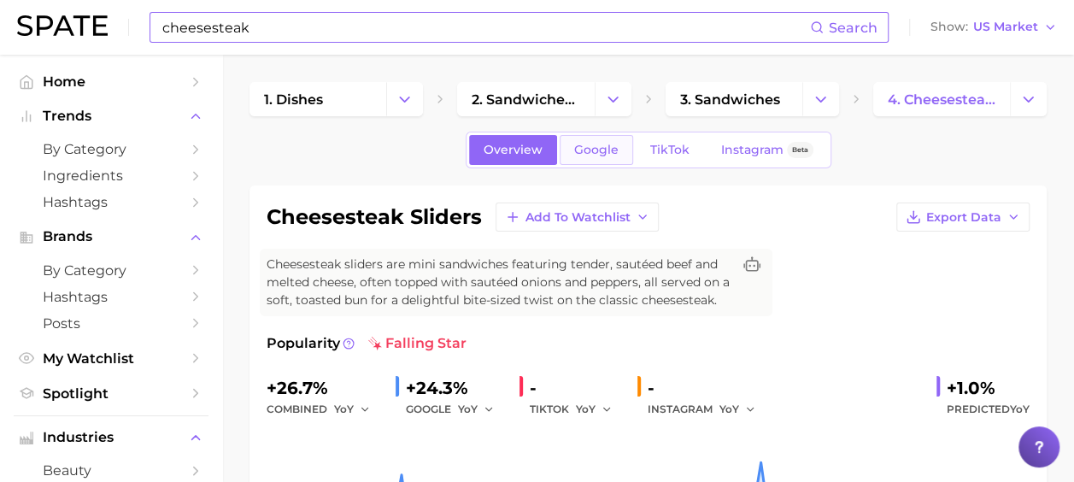
click at [613, 152] on span "Google" at bounding box center [596, 150] width 44 height 15
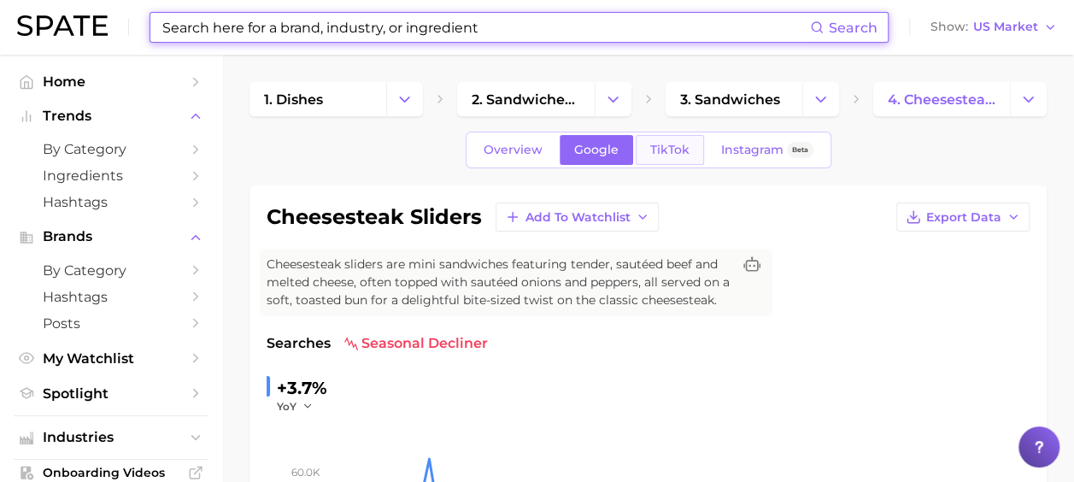
click at [680, 146] on span "TikTok" at bounding box center [669, 150] width 39 height 15
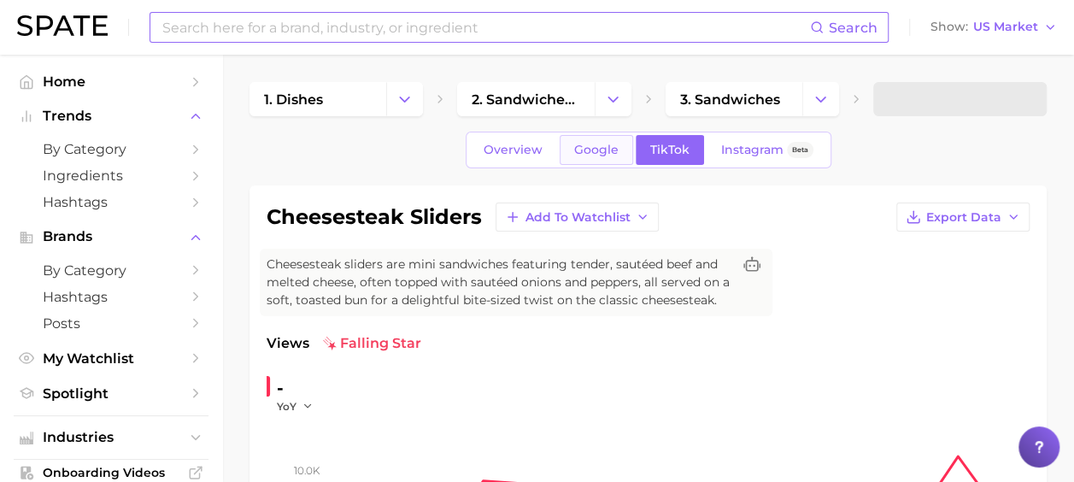
click at [601, 145] on span "Google" at bounding box center [596, 150] width 44 height 15
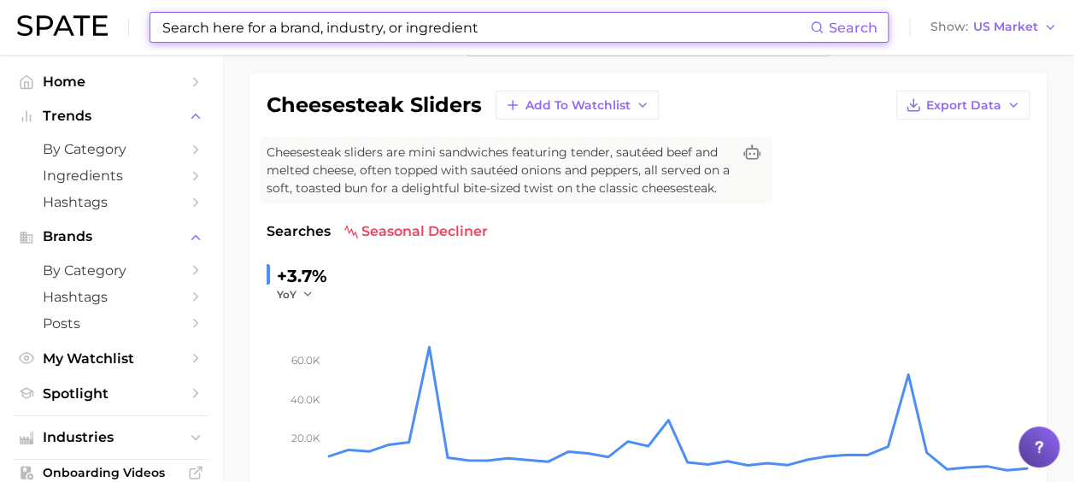
scroll to position [85, 0]
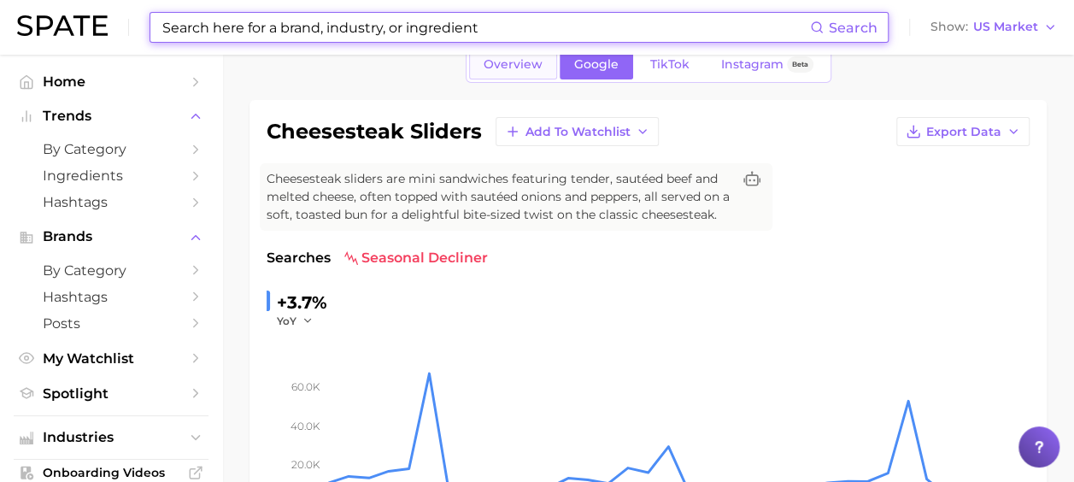
click at [488, 65] on span "Overview" at bounding box center [513, 64] width 59 height 15
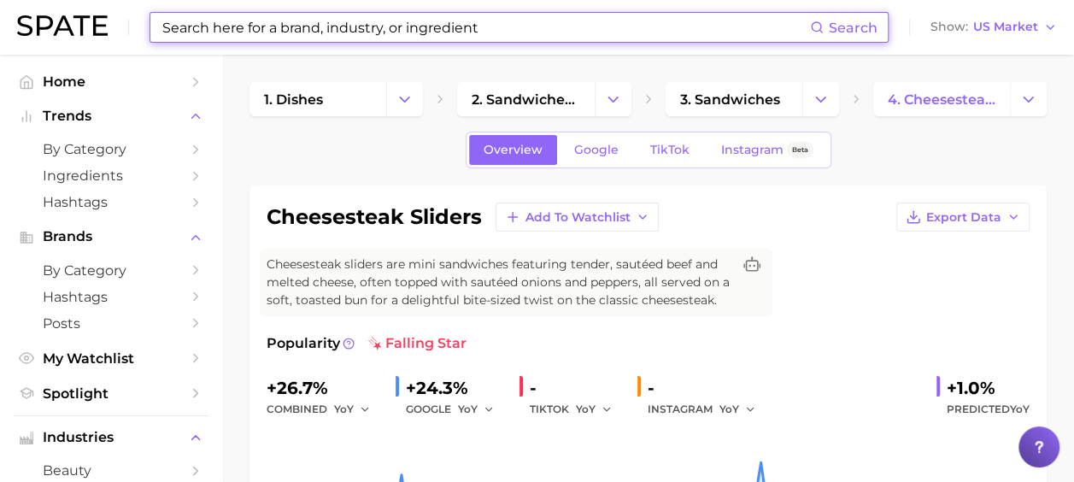
click at [455, 35] on input at bounding box center [485, 27] width 649 height 29
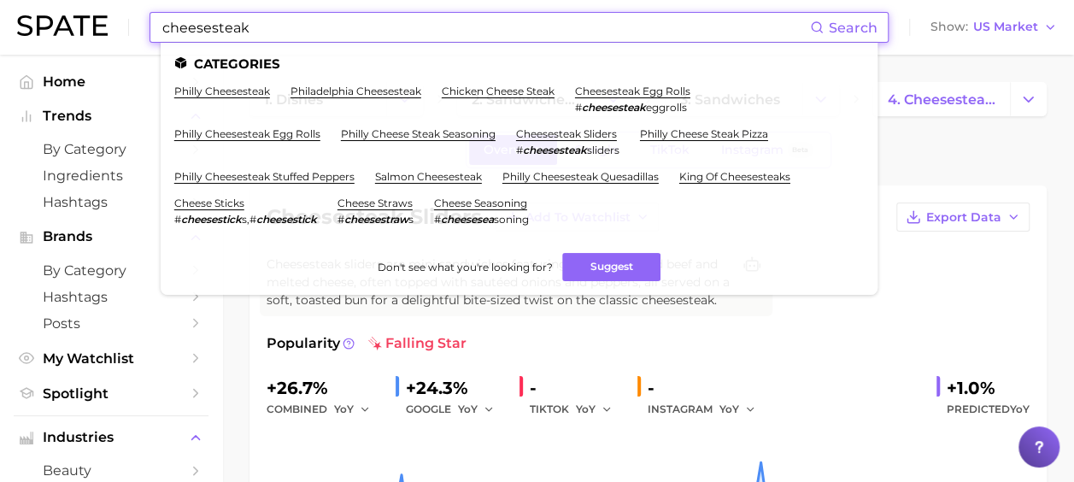
type input "cheesesteak"
